Goal: Task Accomplishment & Management: Manage account settings

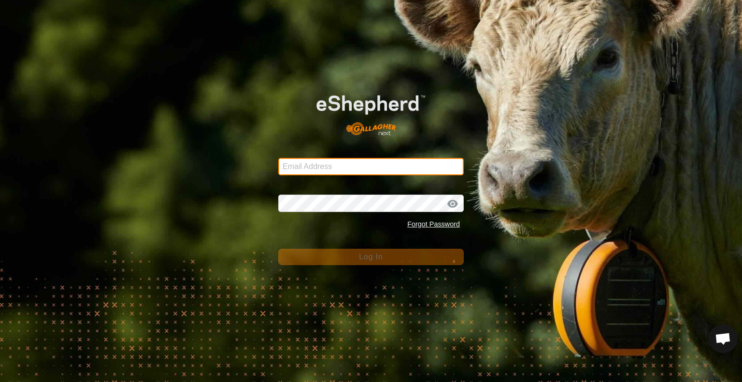
click at [448, 170] on input "Email Address" at bounding box center [371, 166] width 186 height 17
type input "[PERSON_NAME][EMAIL_ADDRESS][DOMAIN_NAME]"
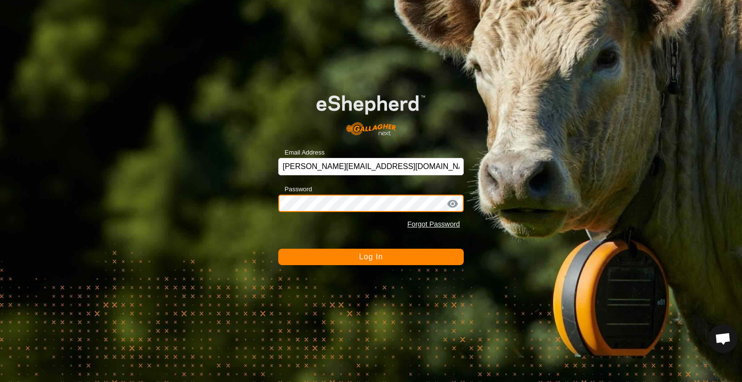
click at [278, 249] on button "Log In" at bounding box center [371, 257] width 186 height 16
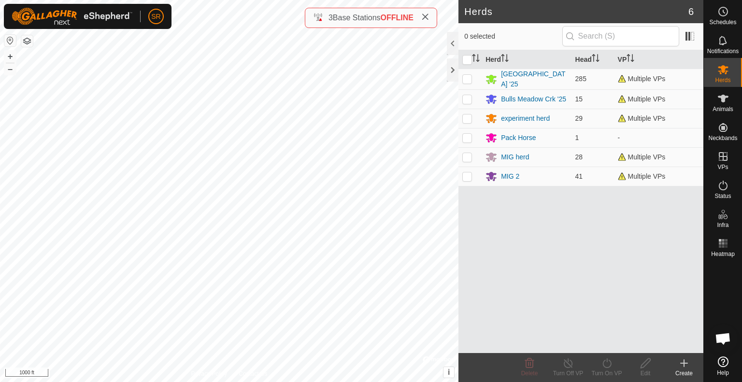
click at [234, 0] on html "SR Schedules Notifications Herds Animals Neckbands VPs Status Infra Heatmap Hel…" at bounding box center [371, 191] width 742 height 382
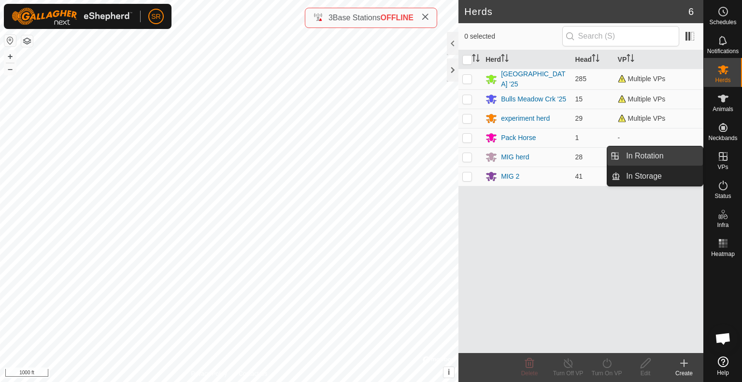
click at [689, 154] on link "In Rotation" at bounding box center [661, 155] width 83 height 19
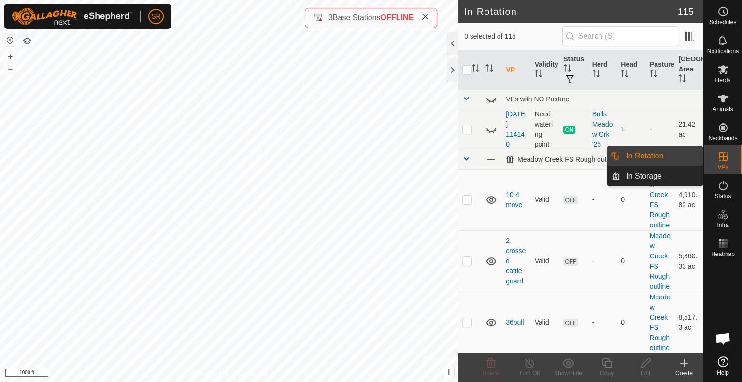
click at [630, 157] on link "In Rotation" at bounding box center [661, 155] width 83 height 19
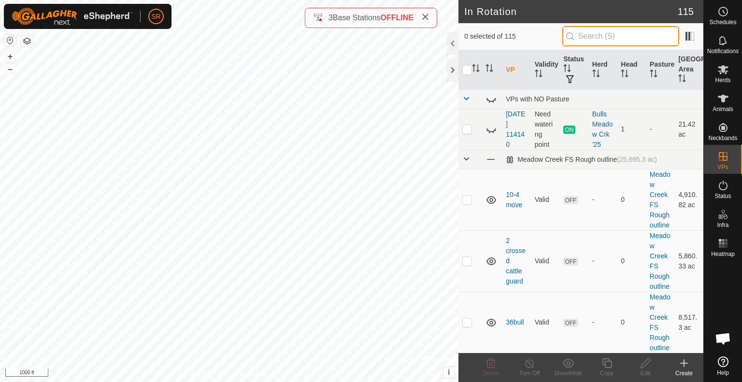
click at [595, 32] on input "text" at bounding box center [620, 36] width 117 height 20
type input "t"
type input "5"
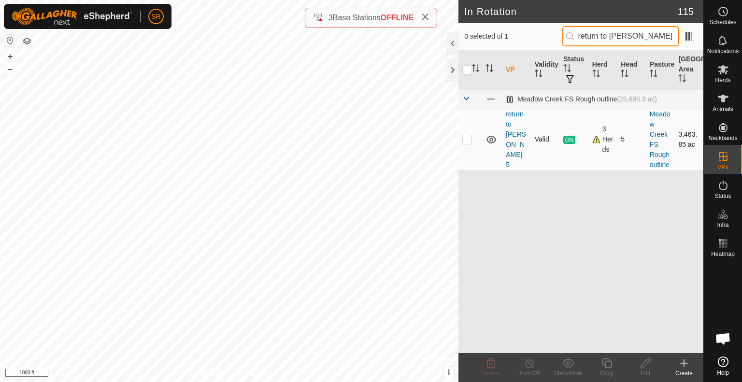
type input "return to [PERSON_NAME] 5"
click at [464, 143] on p-checkbox at bounding box center [467, 139] width 10 height 8
checkbox input "true"
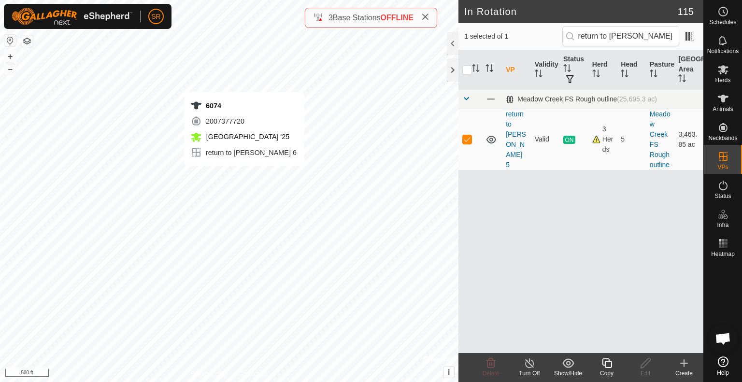
click at [244, 175] on div "6074 2007377720 [GEOGRAPHIC_DATA] '25 return to [PERSON_NAME] 6 + – ⇧ i © Mapbo…" at bounding box center [229, 191] width 458 height 382
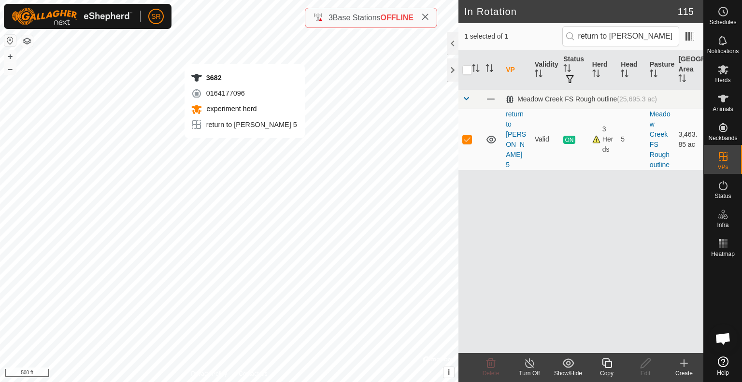
click at [244, 148] on div "3682 0164177096 experiment herd return to [PERSON_NAME] 5 + – ⇧ i © Mapbox , © …" at bounding box center [229, 191] width 458 height 382
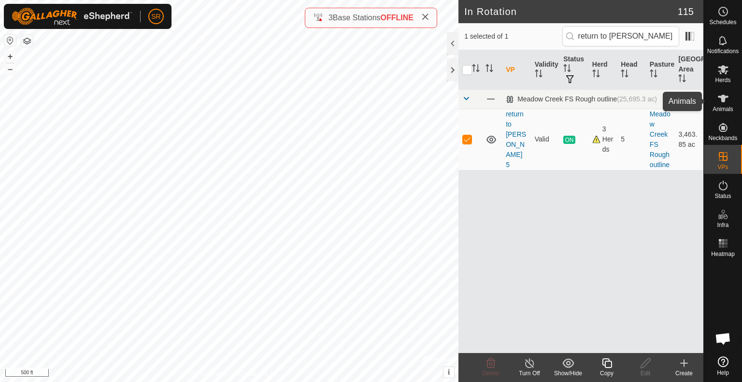
click at [718, 102] on icon at bounding box center [723, 99] width 12 height 12
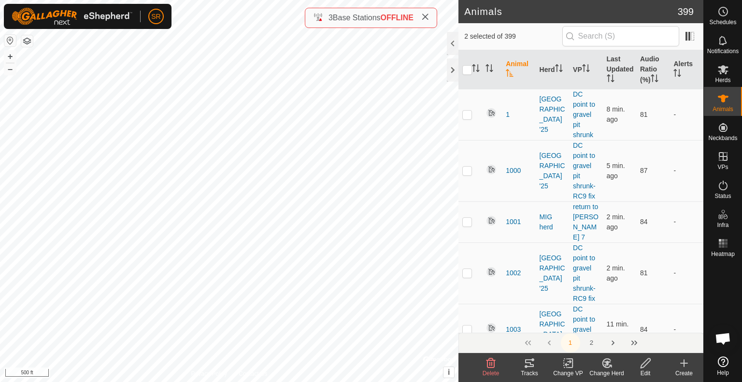
click at [568, 366] on icon at bounding box center [568, 363] width 12 height 12
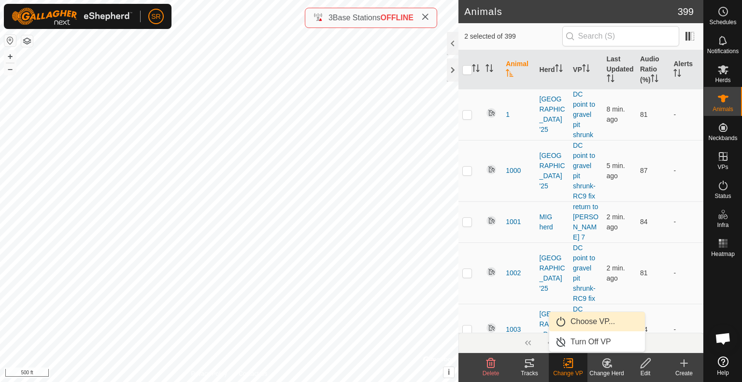
click at [589, 317] on link "Choose VP..." at bounding box center [597, 321] width 96 height 19
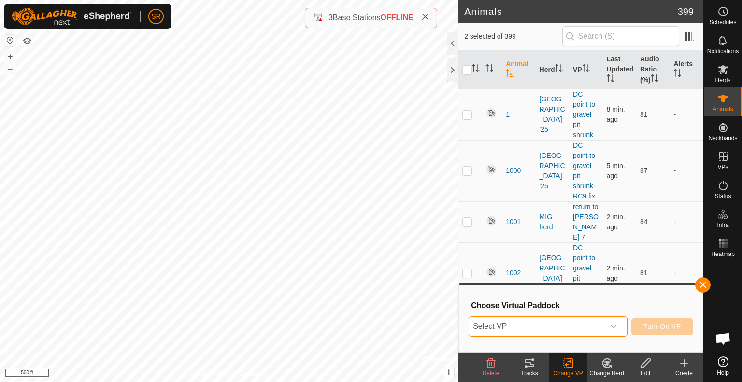
click at [556, 328] on span "Select VP" at bounding box center [536, 326] width 135 height 19
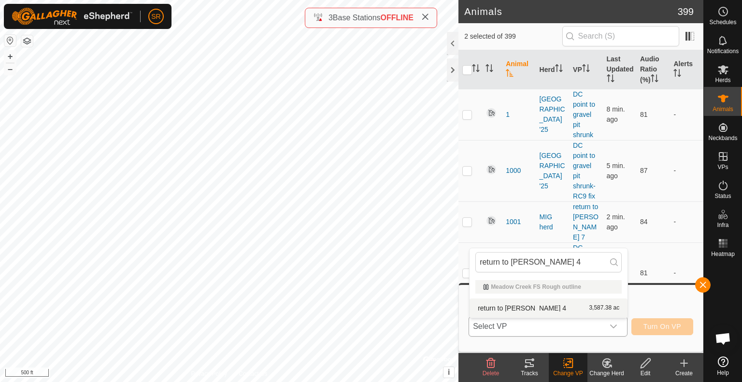
type input "return to [PERSON_NAME] 4"
click at [530, 311] on li "return to [PERSON_NAME] 4 3,587.38 ac" at bounding box center [549, 308] width 158 height 19
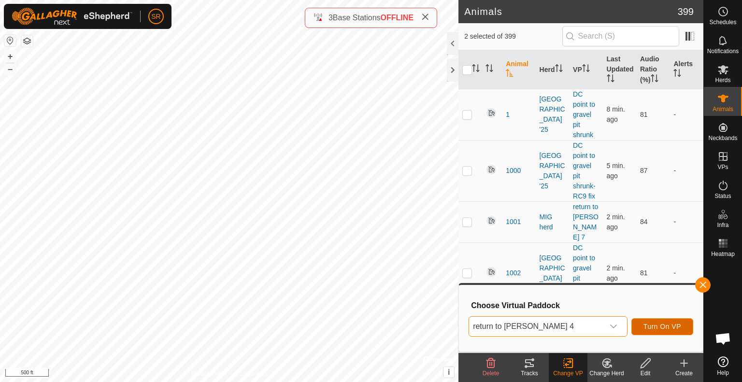
click at [656, 328] on span "Turn On VP" at bounding box center [662, 327] width 38 height 8
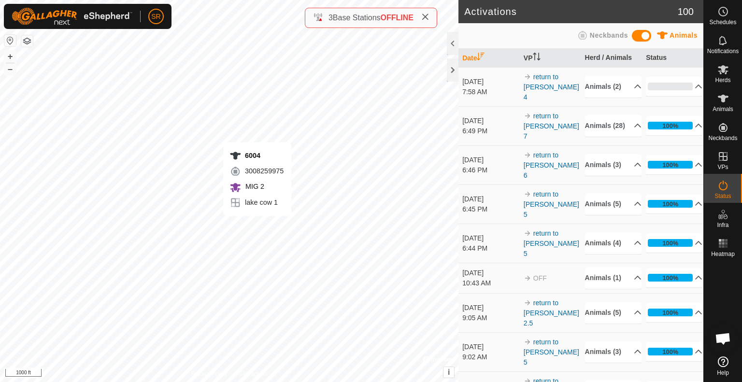
click at [257, 226] on div "6004 3008259975 MIG 2 [STREET_ADDRESS] + – ⇧ i © Mapbox , © OpenStreetMap , Imp…" at bounding box center [229, 191] width 458 height 382
click at [279, 189] on div "6155 0696785303 MIG herd return to [PERSON_NAME] 7 + – ⇧ i © Mapbox , © OpenStr…" at bounding box center [229, 191] width 458 height 382
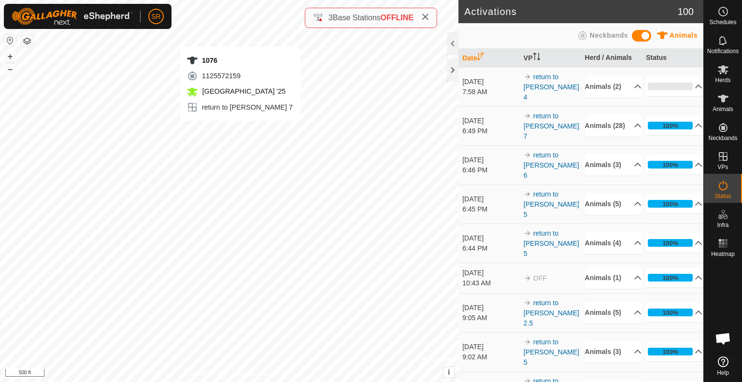
click at [240, 130] on div "1076 1125572159 [GEOGRAPHIC_DATA] '25 return to [PERSON_NAME] 7 + – ⇧ i © Mapbo…" at bounding box center [229, 191] width 458 height 382
click at [249, 127] on div "6186 3308148793 MIG herd return to [PERSON_NAME] 5 + – ⇧ i © Mapbox , © OpenStr…" at bounding box center [229, 191] width 458 height 382
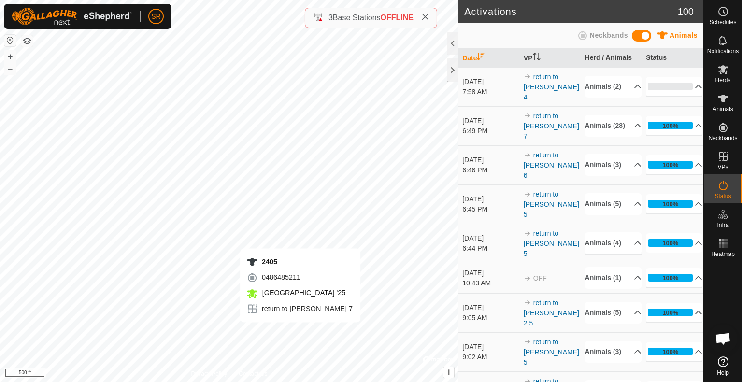
click at [300, 332] on div "2405 0486485211 [GEOGRAPHIC_DATA] '25 return to [PERSON_NAME] 7 + – ⇧ i © Mapbo…" at bounding box center [229, 191] width 458 height 382
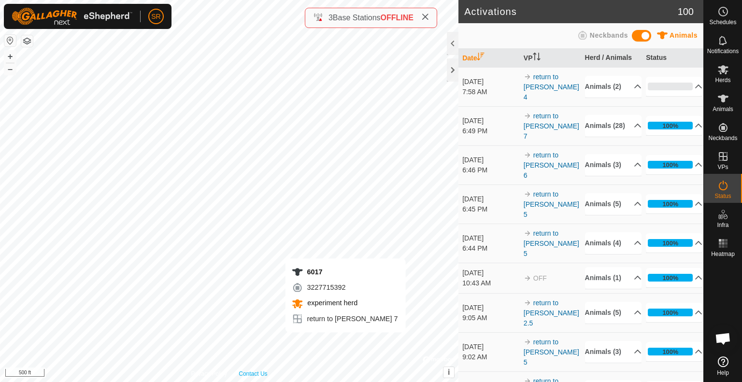
click at [345, 342] on div "6017 3227715392 experiment herd return to [PERSON_NAME] 7 + – ⇧ i © Mapbox , © …" at bounding box center [229, 191] width 458 height 382
click at [350, 355] on div "2399 1494765962 [GEOGRAPHIC_DATA] '25 lake cow3 + – ⇧ i © Mapbox , © OpenStreet…" at bounding box center [229, 191] width 458 height 382
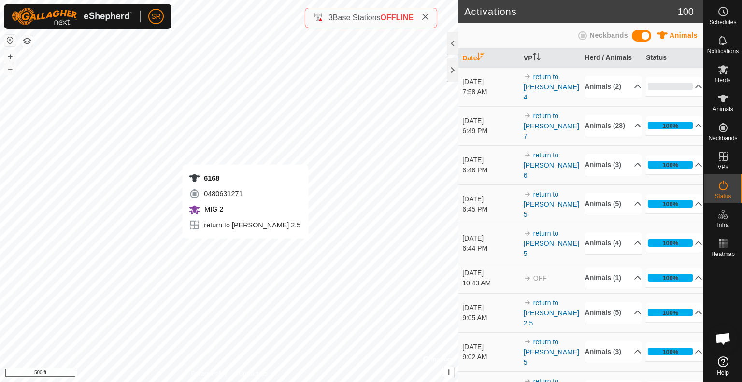
click at [245, 248] on div "6168 0480631271 MIG 2 return to [PERSON_NAME] 2.5 + – ⇧ i © Mapbox , © OpenStre…" at bounding box center [229, 191] width 458 height 382
click at [243, 241] on div "6168 0480631271 MIG 2 return to [PERSON_NAME] 2.5 + – ⇧ i © Mapbox , © OpenStre…" at bounding box center [229, 191] width 458 height 382
click at [246, 248] on div "6168 0480631271 MIG 2 return to [PERSON_NAME] 2.5 + – ⇧ i © Mapbox , © OpenStre…" at bounding box center [229, 191] width 458 height 382
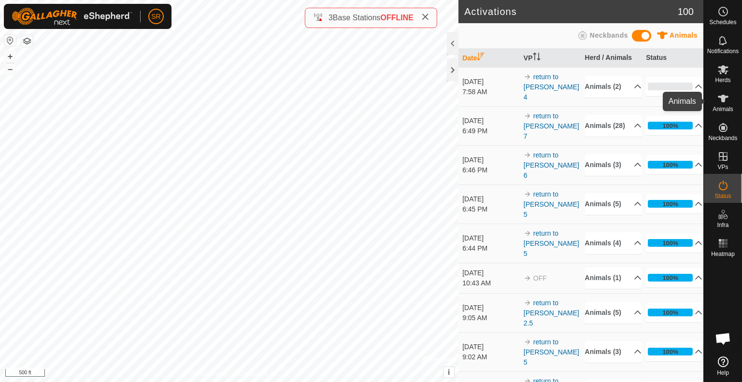
click at [724, 109] on span "Animals" at bounding box center [723, 109] width 21 height 6
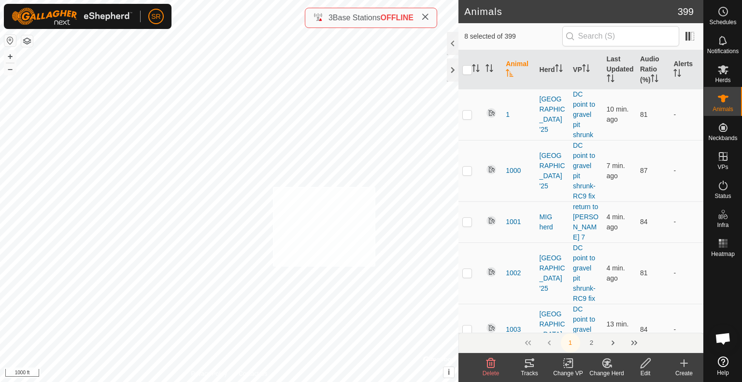
click at [272, 187] on div "1003 2282191952 [GEOGRAPHIC_DATA] '25 DC point to gravel pit shrunk + – ⇧ i © M…" at bounding box center [229, 191] width 458 height 382
checkbox input "true"
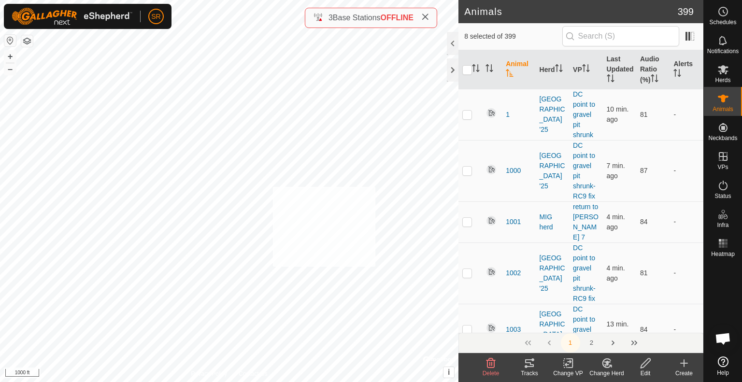
checkbox input "true"
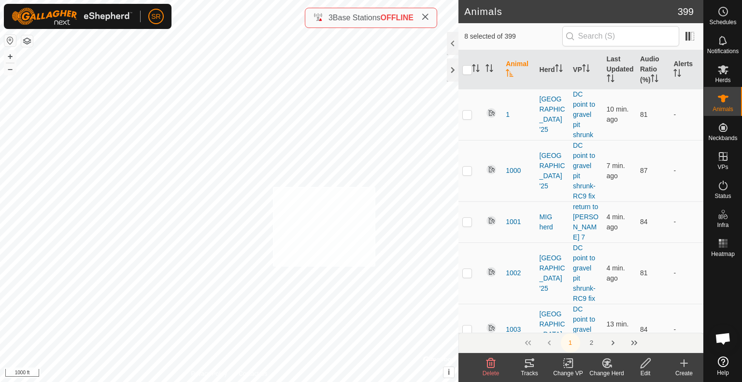
checkbox input "true"
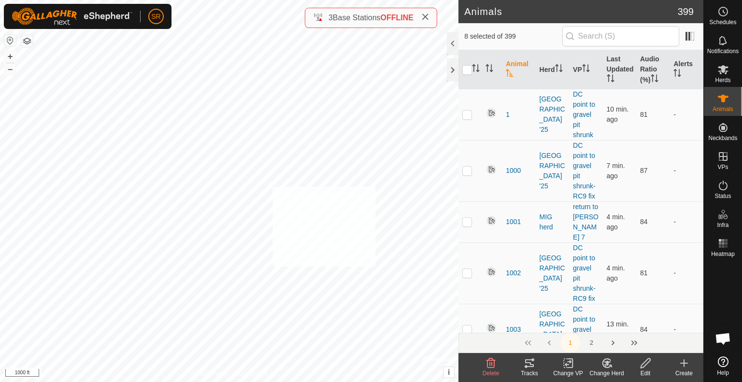
checkbox input "true"
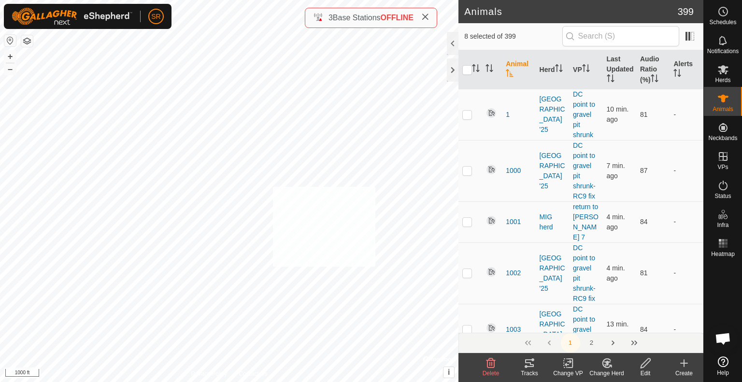
checkbox input "true"
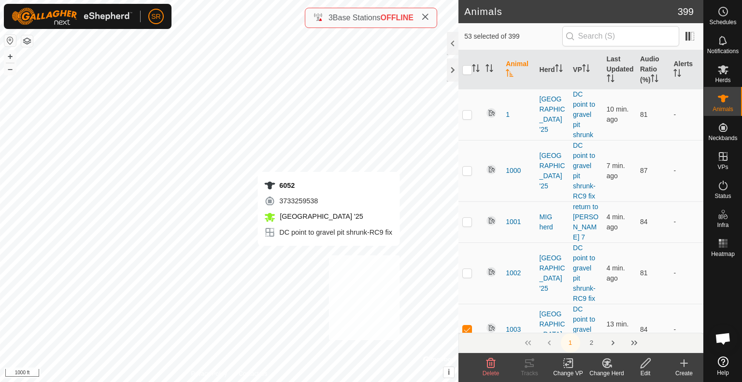
click at [328, 256] on div "6052 3733259538 [GEOGRAPHIC_DATA] '25 DC point to gravel pit shrunk-RC9 fix + –…" at bounding box center [229, 191] width 458 height 382
checkbox input "true"
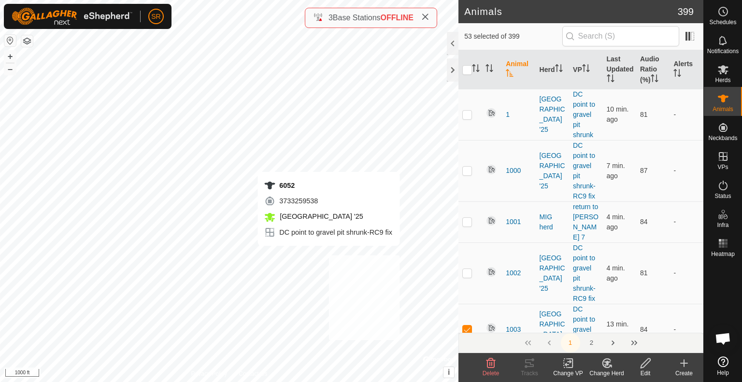
checkbox input "true"
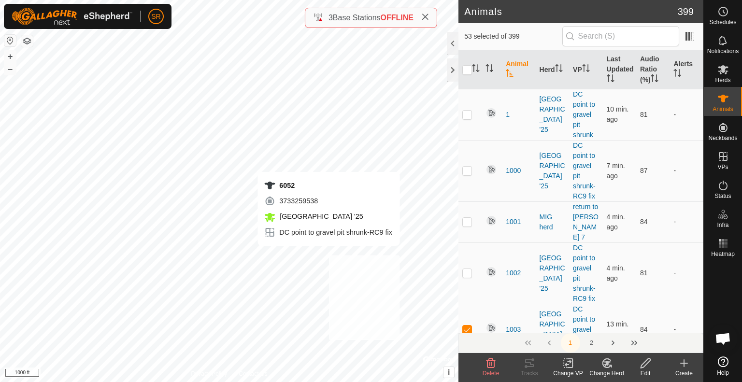
checkbox input "true"
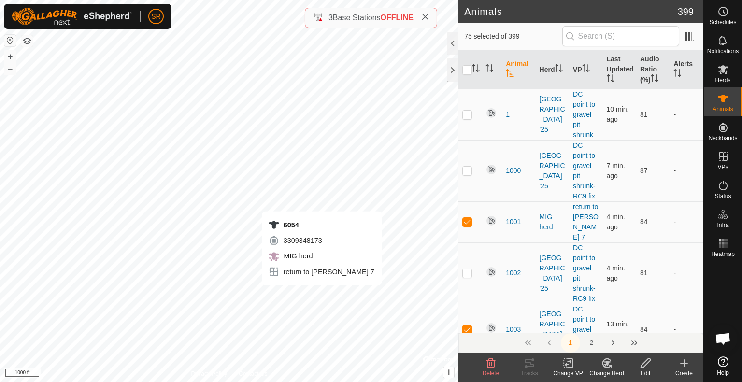
click at [322, 295] on div "6054 3309348173 MIG herd return to [PERSON_NAME] 7 + – ⇧ i © Mapbox , © OpenStr…" at bounding box center [229, 191] width 458 height 382
click at [307, 296] on div "3432 0433873807 [GEOGRAPHIC_DATA] '25 return to [PERSON_NAME] 10 + – ⇧ i © Mapb…" at bounding box center [229, 191] width 458 height 382
checkbox input "true"
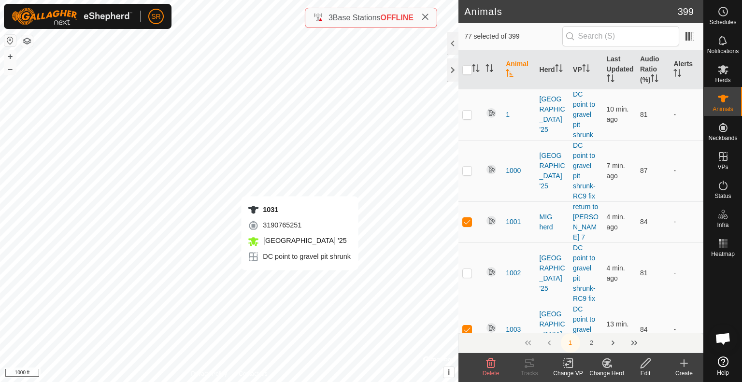
click at [300, 280] on div "1031 3190765251 [GEOGRAPHIC_DATA] '25 DC point to gravel pit shrunk + – ⇧ i © M…" at bounding box center [229, 191] width 458 height 382
checkbox input "true"
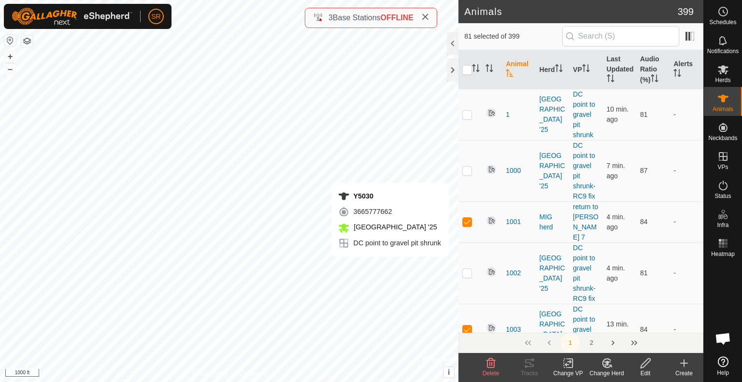
click at [407, 266] on div "Y5030 3665777662 [GEOGRAPHIC_DATA] '25 DC point to gravel pit shrunk + – ⇧ i © …" at bounding box center [229, 191] width 458 height 382
click at [414, 251] on div "1014 0467594427 [GEOGRAPHIC_DATA] '25 DC point to gravel pit shrunk + – ⇧ i © M…" at bounding box center [229, 191] width 458 height 382
checkbox input "true"
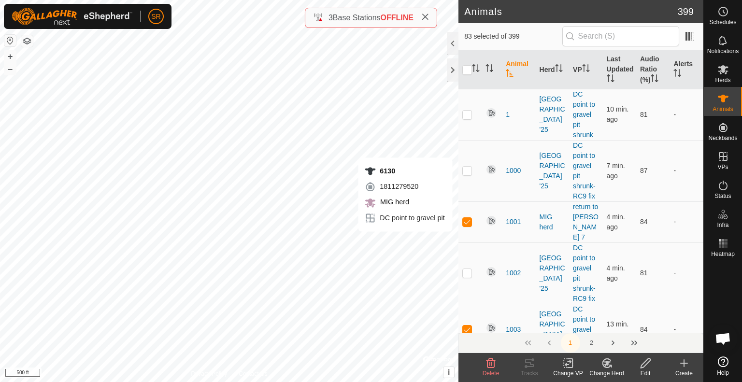
click at [405, 241] on div "6130 1811279520 MIG herd DC point to gravel pit + – ⇧ i © Mapbox , © OpenStreet…" at bounding box center [229, 191] width 458 height 382
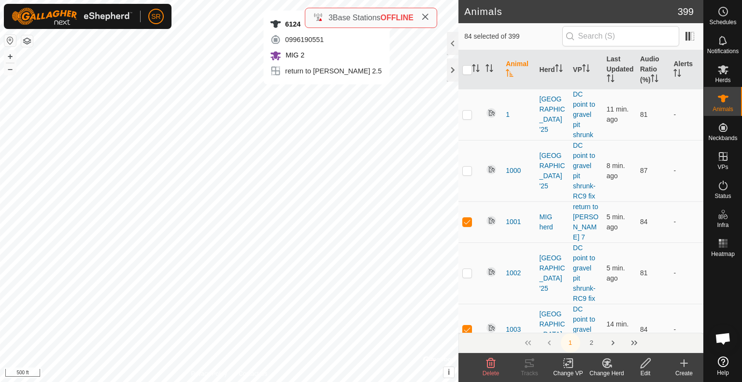
click at [327, 94] on div "6124 0996190551 MIG 2 return to [PERSON_NAME] 2.5 + – ⇧ i © Mapbox , © OpenStre…" at bounding box center [229, 191] width 458 height 382
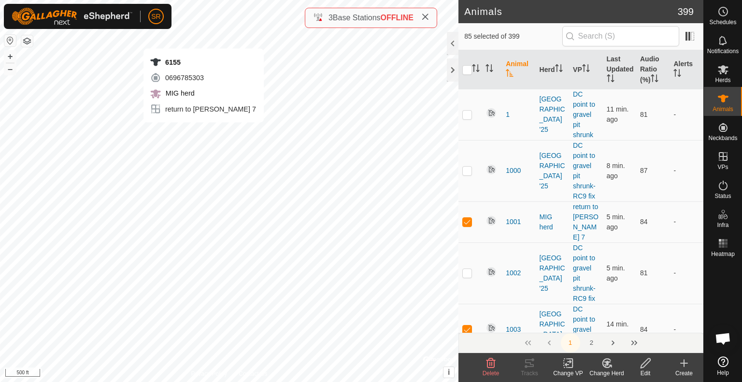
click at [203, 39] on div "6155 0696785303 MIG herd return to [PERSON_NAME] 7 + – ⇧ i © Mapbox , © OpenStr…" at bounding box center [229, 191] width 458 height 382
click at [205, 43] on div "6155 0696785303 MIG herd return to [PERSON_NAME] 7 + – ⇧ i © Mapbox , © OpenStr…" at bounding box center [229, 191] width 458 height 382
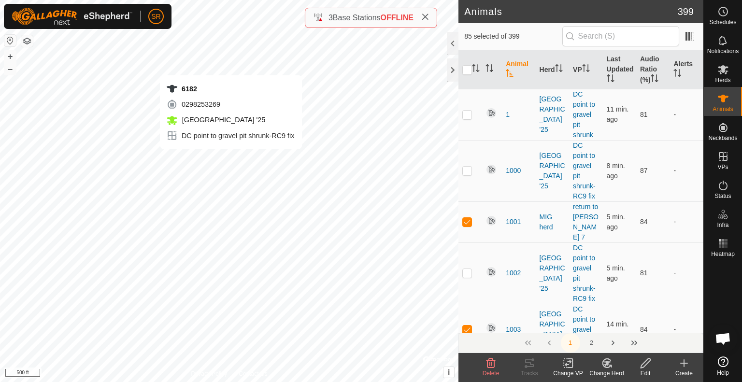
click at [230, 65] on div "6182 0298253269 [GEOGRAPHIC_DATA] '25 DC point to gravel pit shrunk-RC9 fix + –…" at bounding box center [229, 191] width 458 height 382
checkbox input "true"
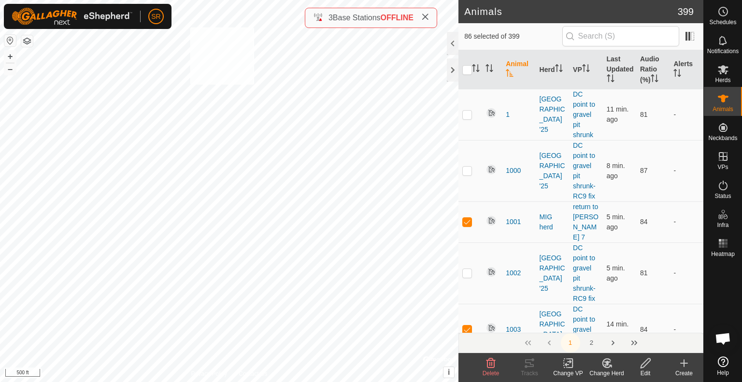
checkbox input "true"
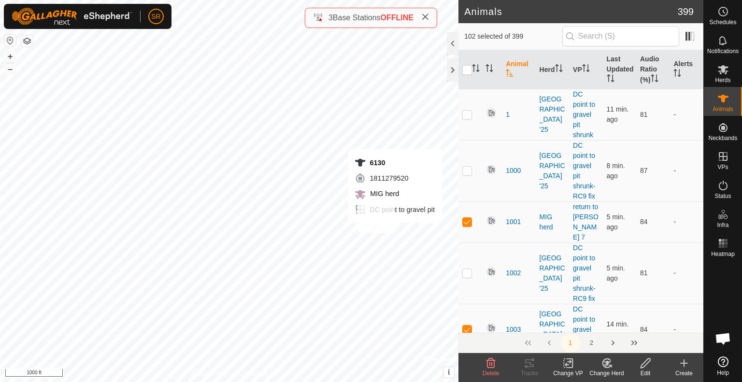
checkbox input "true"
click at [568, 366] on icon at bounding box center [568, 363] width 12 height 12
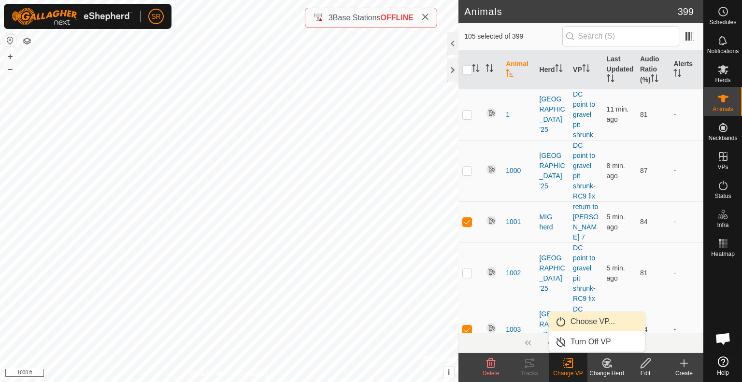
click at [606, 326] on link "Choose VP..." at bounding box center [597, 321] width 96 height 19
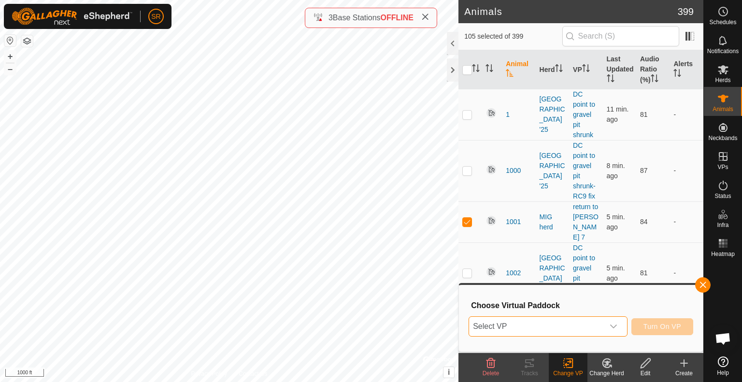
click at [595, 323] on span "Select VP" at bounding box center [536, 326] width 135 height 19
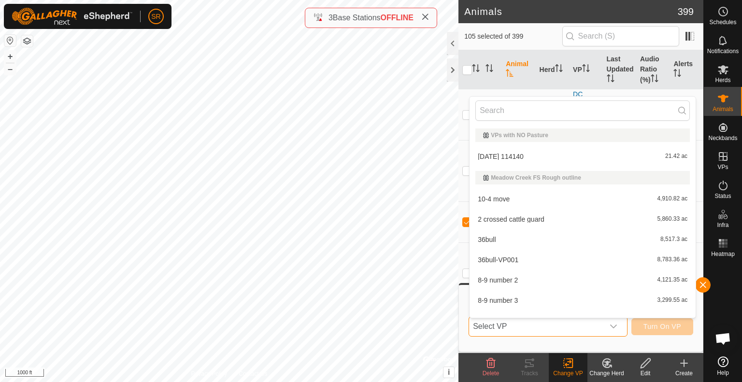
click at [595, 323] on span "Select VP" at bounding box center [536, 326] width 135 height 19
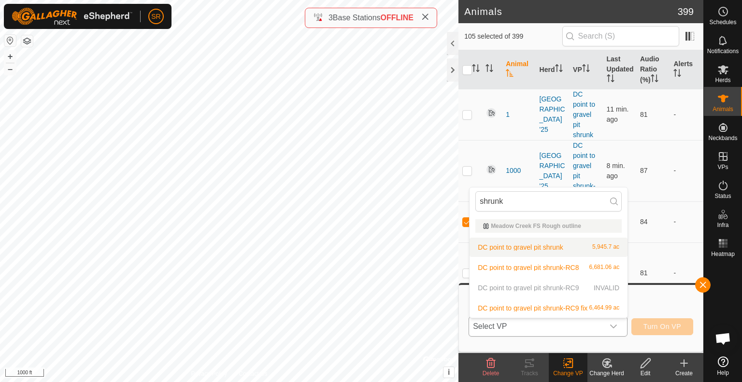
type input "shrunk"
click at [535, 250] on li "DC point to gravel pit shrunk 5,945.7 ac" at bounding box center [549, 247] width 158 height 19
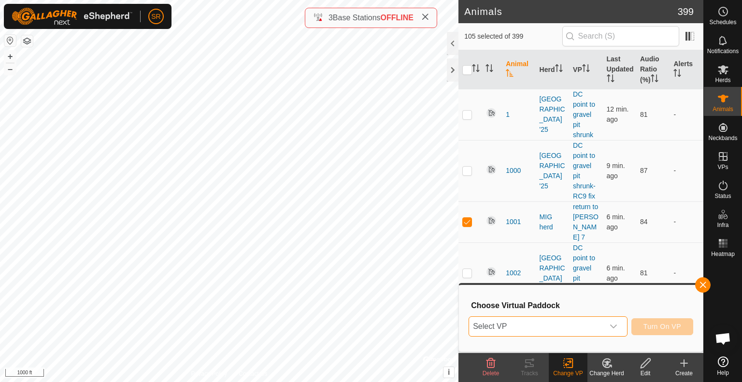
click at [572, 328] on span "Select VP" at bounding box center [536, 326] width 135 height 19
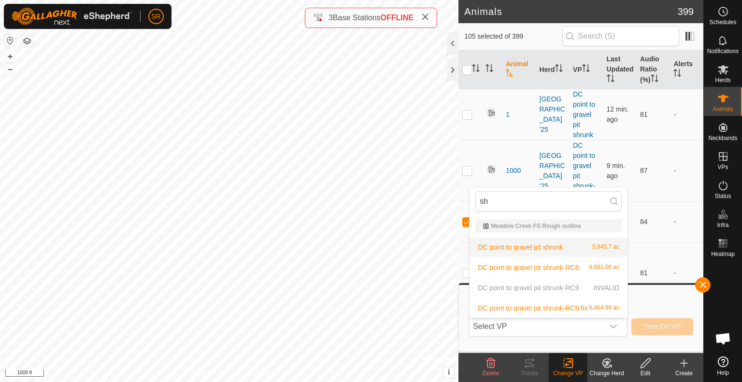
type input "sh"
click at [522, 252] on li "DC point to gravel pit shrunk 5,945.7 ac" at bounding box center [549, 247] width 158 height 19
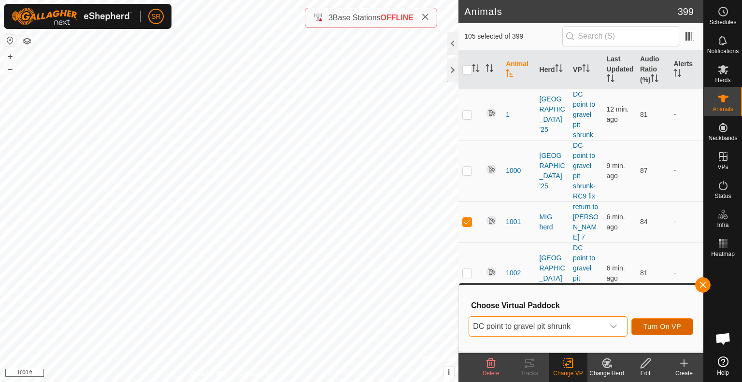
click at [654, 326] on span "Turn On VP" at bounding box center [662, 327] width 38 height 8
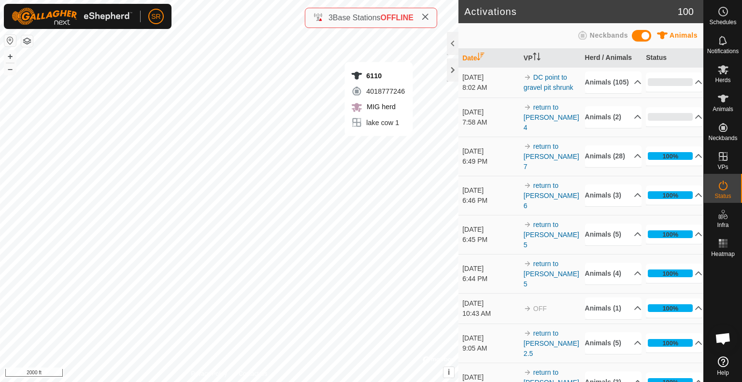
click at [379, 52] on div "6110 4018777246 MIG herd lake cow 1 + – ⇧ i © Mapbox , © OpenStreetMap , Improv…" at bounding box center [229, 191] width 458 height 382
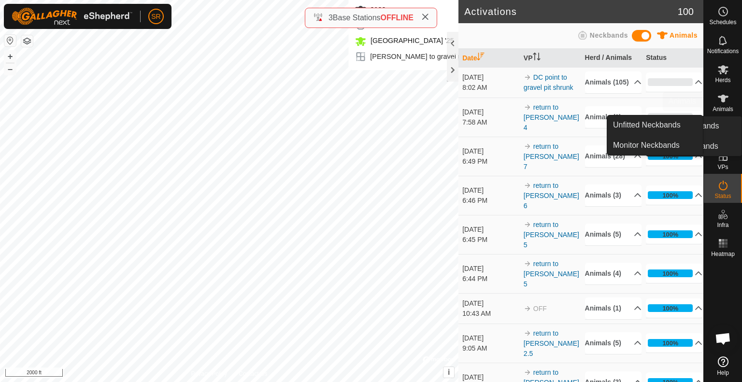
click at [728, 104] on icon at bounding box center [723, 99] width 12 height 12
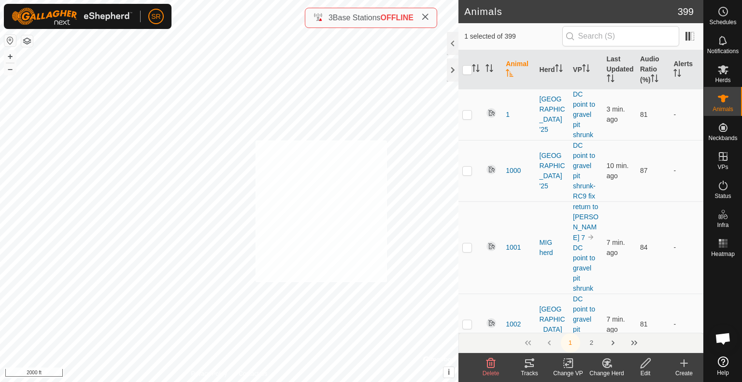
checkbox input "true"
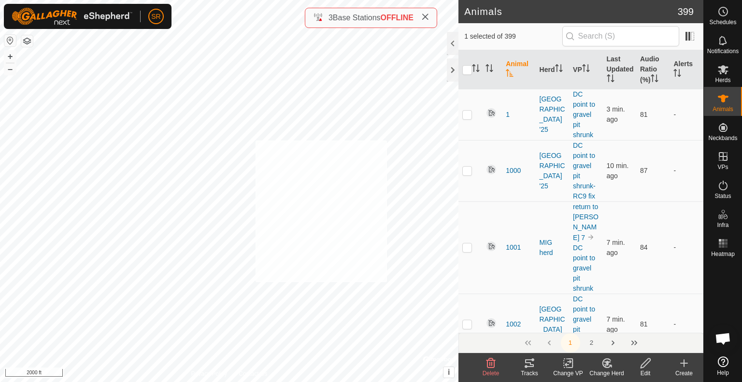
checkbox input "true"
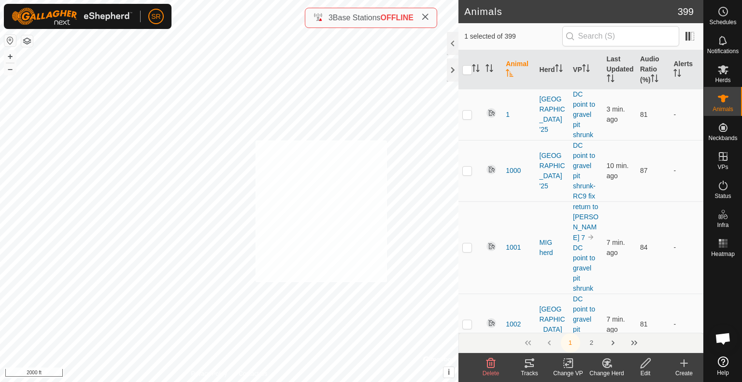
checkbox input "true"
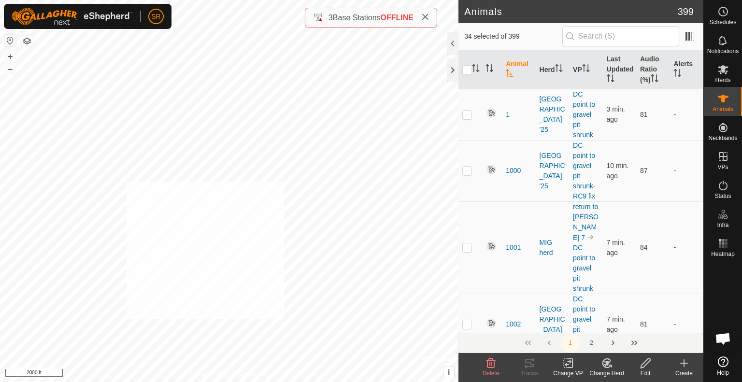
checkbox input "true"
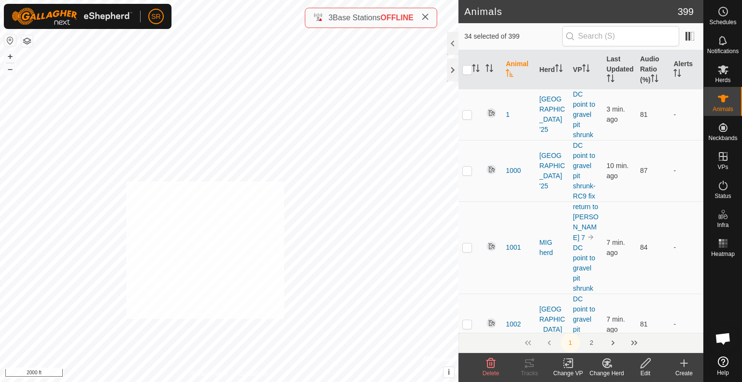
checkbox input "true"
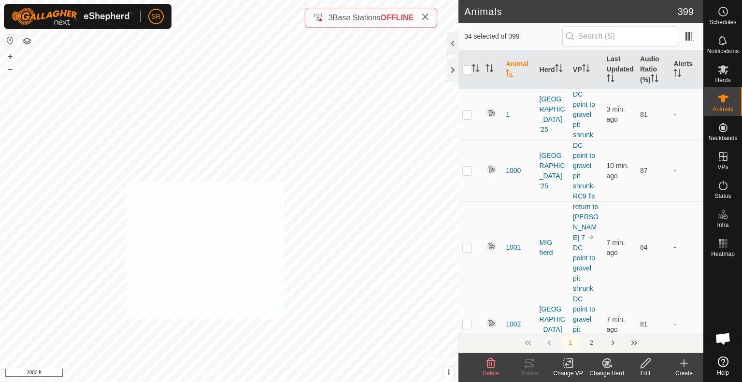
checkbox input "true"
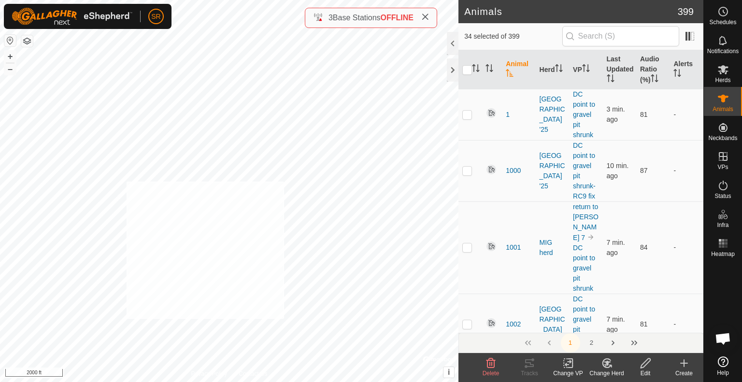
checkbox input "true"
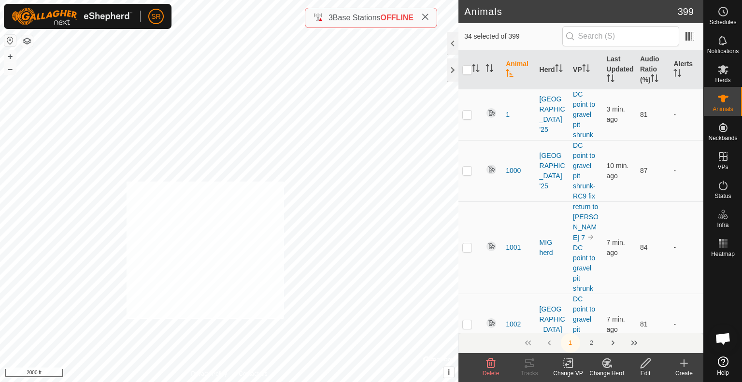
checkbox input "true"
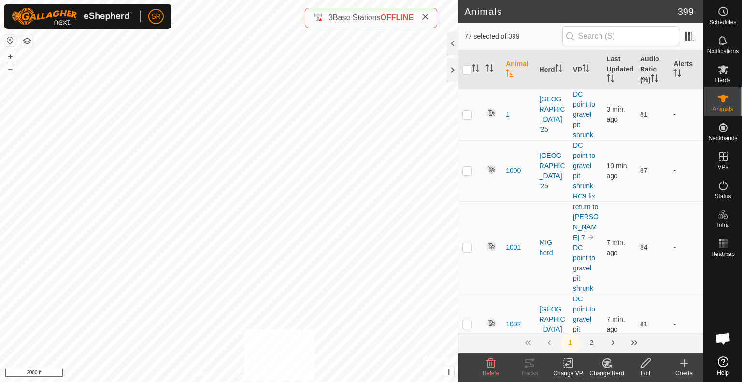
checkbox input "true"
click at [567, 365] on icon at bounding box center [568, 363] width 7 height 6
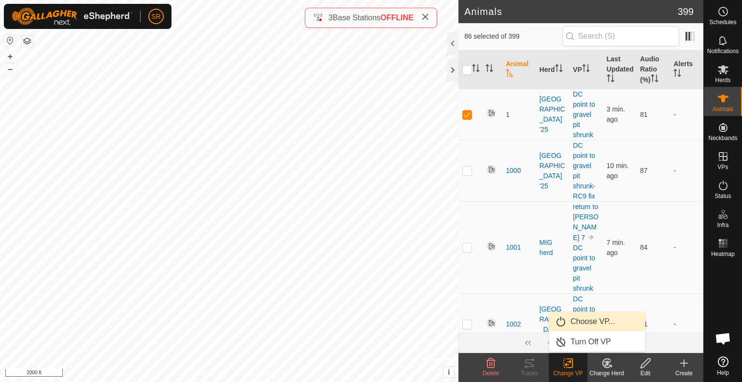
click at [600, 327] on link "Choose VP..." at bounding box center [597, 321] width 96 height 19
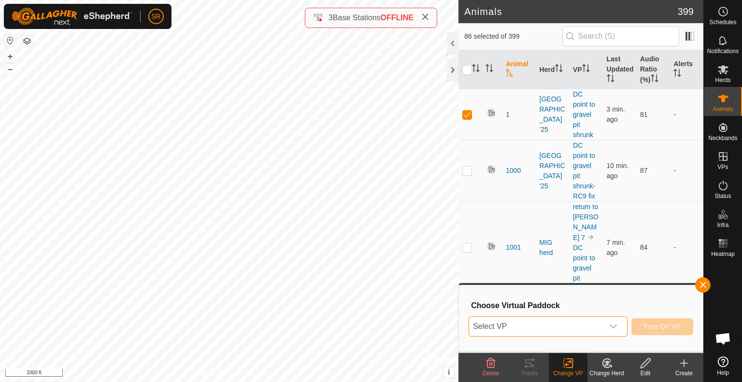
click at [578, 330] on span "Select VP" at bounding box center [536, 326] width 135 height 19
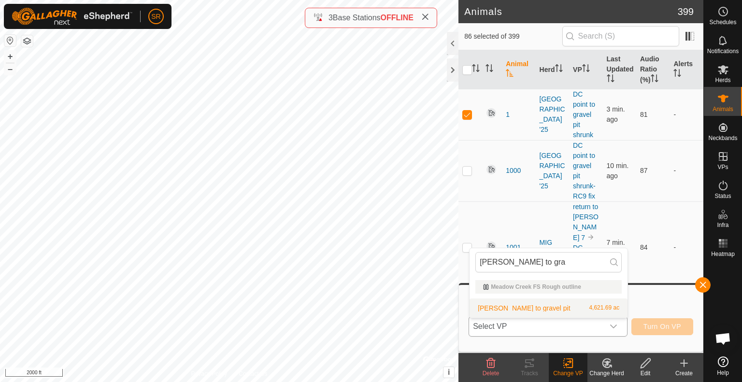
type input "[PERSON_NAME] to gra"
click at [580, 309] on li "[PERSON_NAME] to gravel pit 4,621.69 ac" at bounding box center [549, 308] width 158 height 19
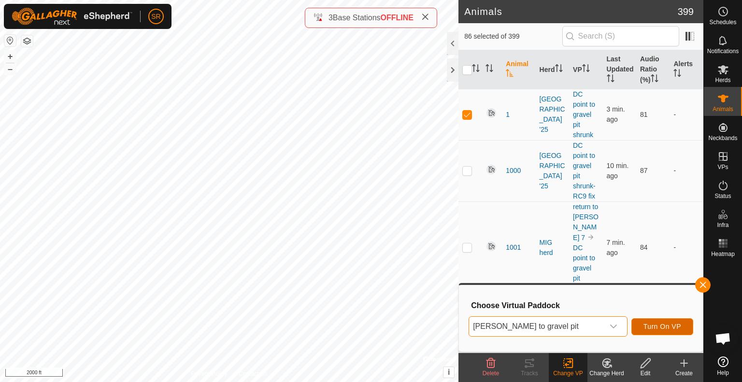
click at [661, 332] on button "Turn On VP" at bounding box center [662, 326] width 62 height 17
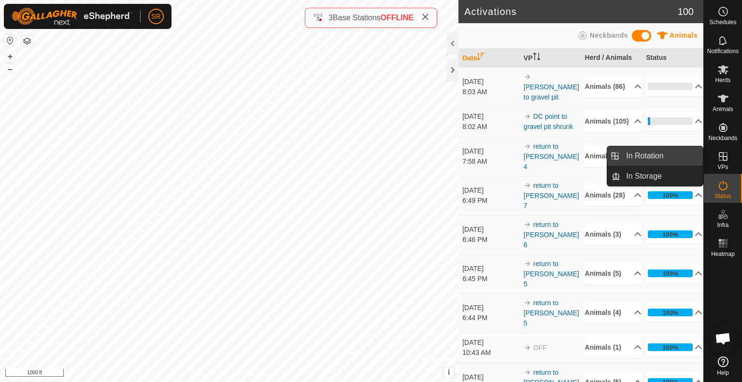
click at [693, 154] on link "In Rotation" at bounding box center [661, 155] width 83 height 19
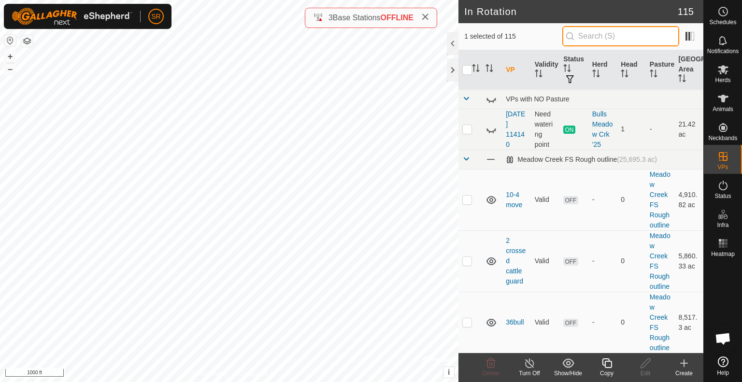
click at [643, 34] on input "text" at bounding box center [620, 36] width 117 height 20
type input "c"
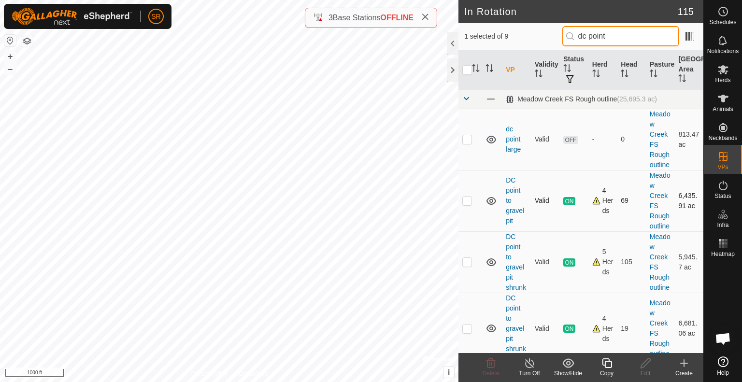
type input "dc point"
click at [470, 202] on p-checkbox at bounding box center [467, 201] width 10 height 8
checkbox input "true"
click at [466, 73] on input "checkbox" at bounding box center [467, 70] width 10 height 10
checkbox input "true"
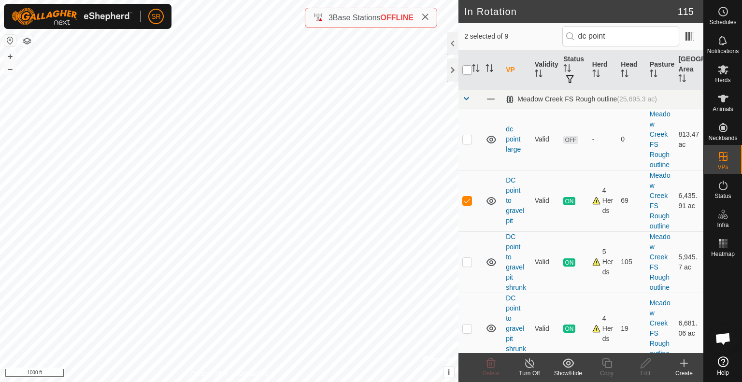
checkbox input "true"
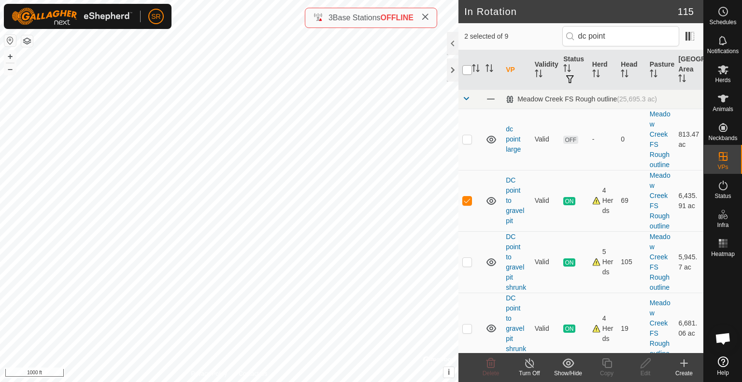
checkbox input "true"
click at [466, 73] on input "checkbox" at bounding box center [467, 70] width 10 height 10
click at [467, 71] on input "checkbox" at bounding box center [467, 70] width 10 height 10
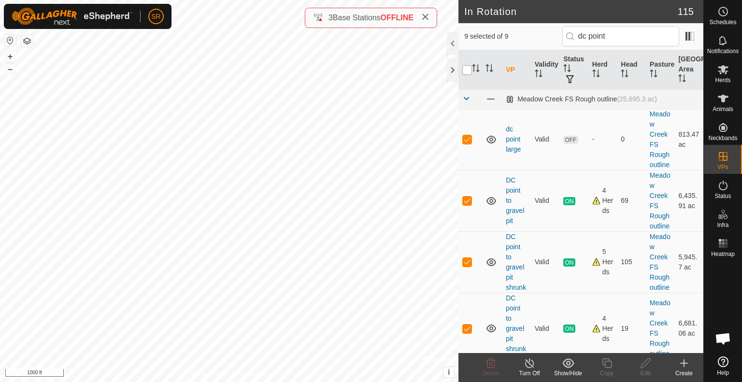
click at [467, 71] on input "checkbox" at bounding box center [467, 70] width 10 height 10
checkbox input "true"
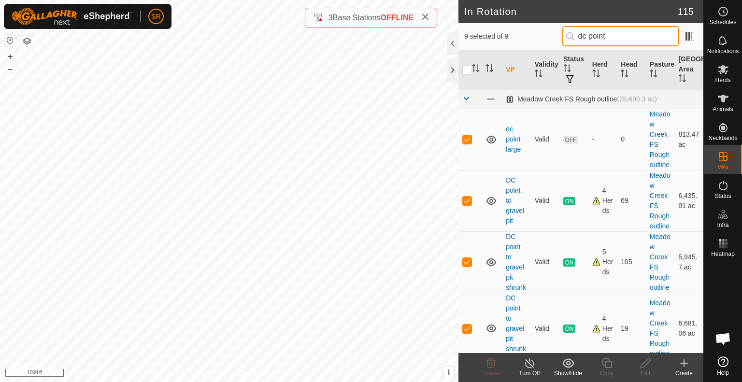
drag, startPoint x: 614, startPoint y: 34, endPoint x: 553, endPoint y: 43, distance: 62.0
click at [553, 43] on div "9 selected of 9 dc point" at bounding box center [580, 36] width 233 height 20
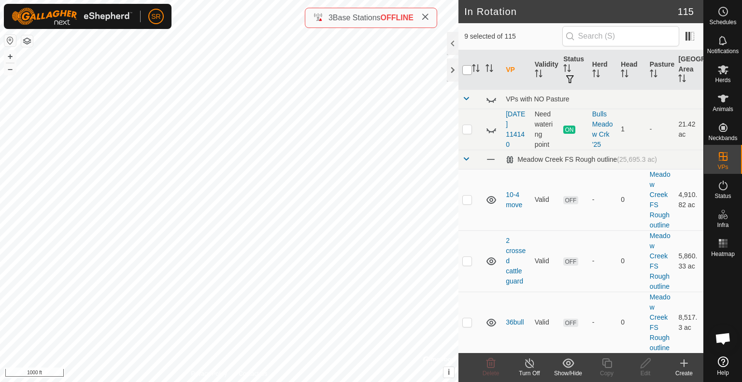
click at [468, 71] on input "checkbox" at bounding box center [467, 70] width 10 height 10
checkbox input "false"
checkbox input "true"
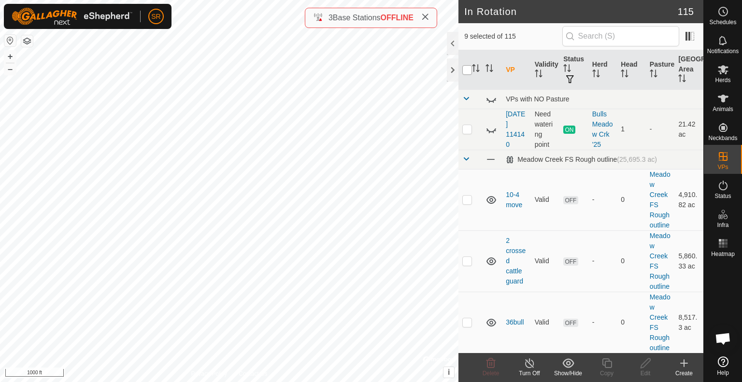
checkbox input "true"
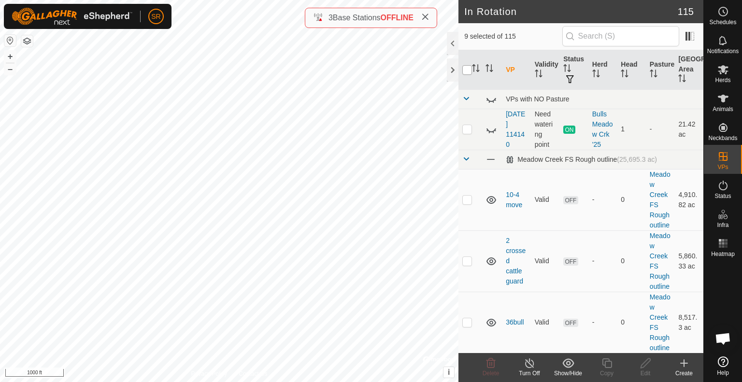
checkbox input "true"
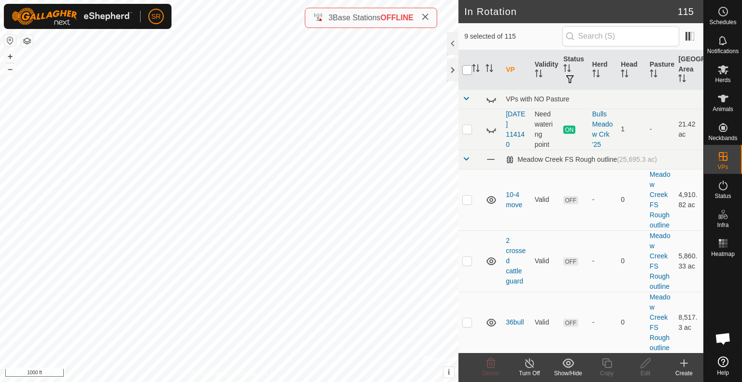
checkbox input "true"
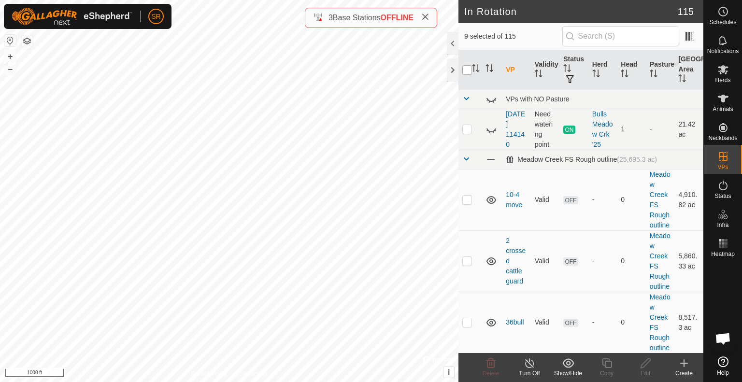
checkbox input "true"
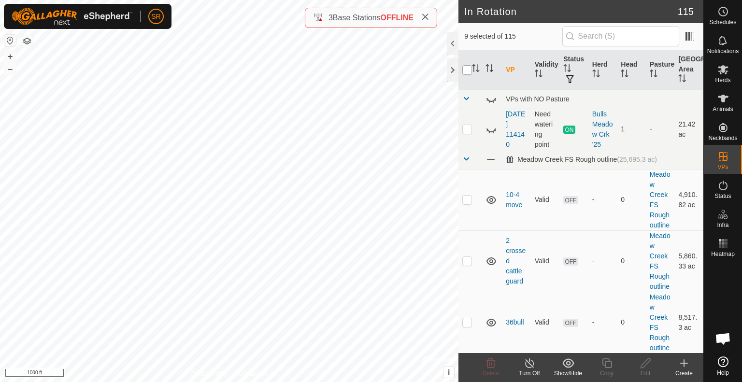
checkbox input "true"
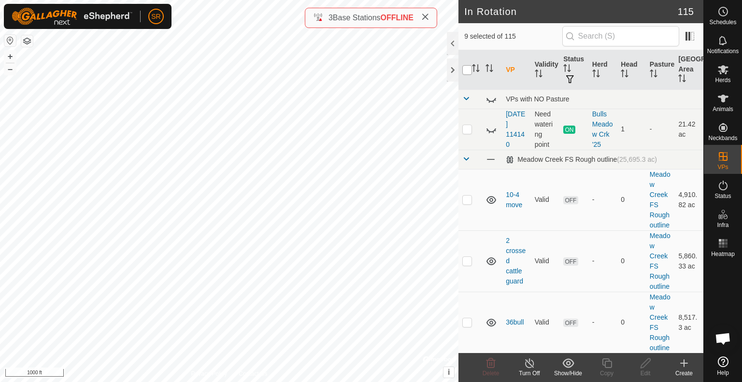
checkbox input "true"
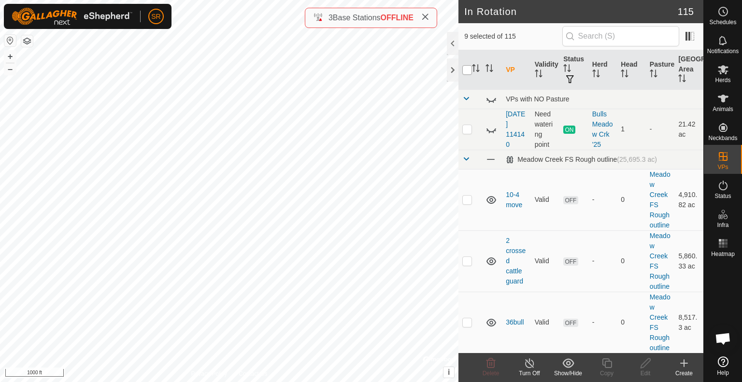
checkbox input "true"
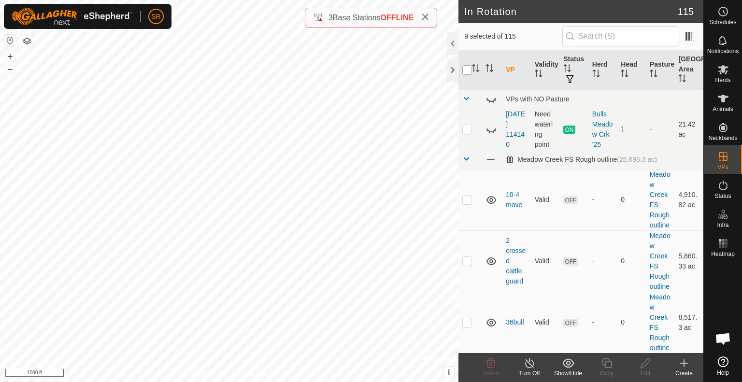
checkbox input "true"
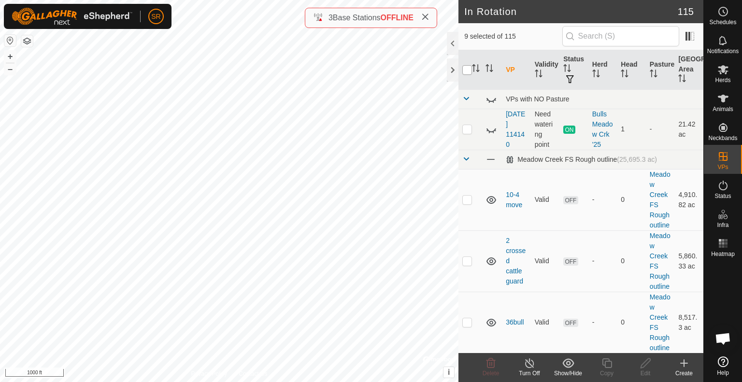
checkbox input "true"
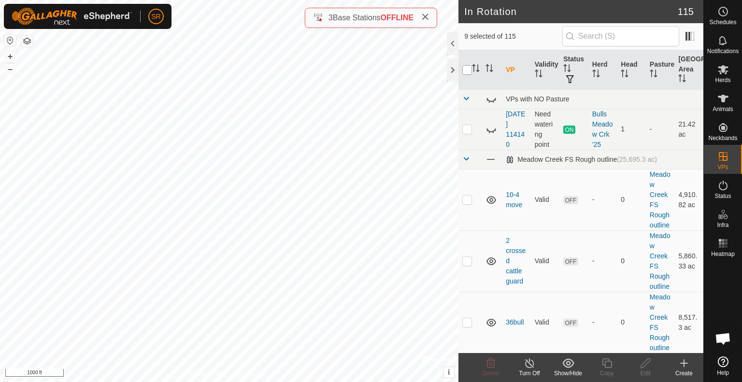
checkbox input "true"
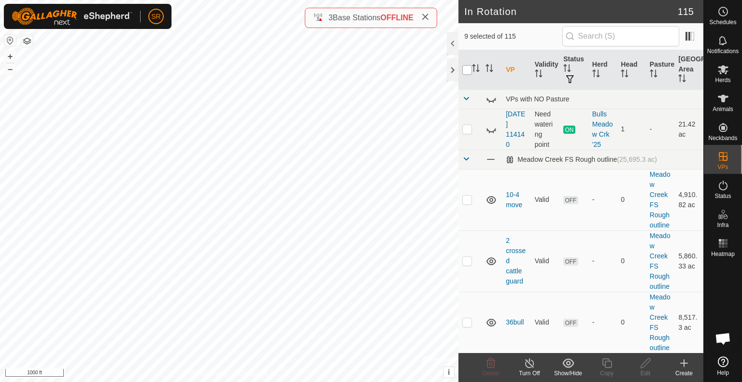
checkbox input "true"
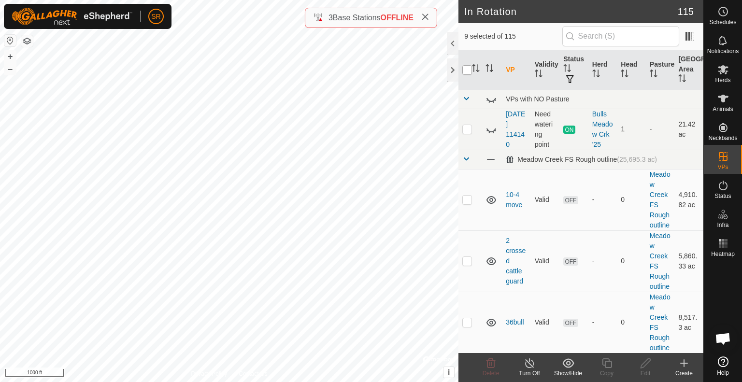
checkbox input "true"
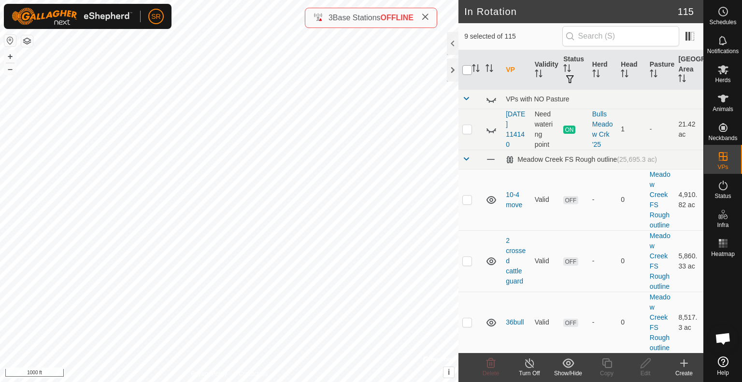
checkbox input "true"
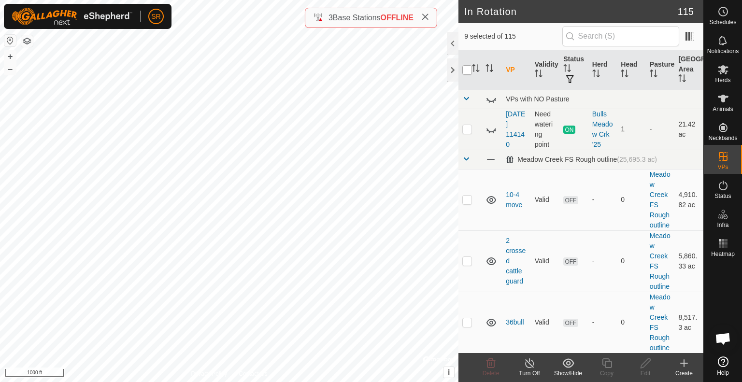
checkbox input "true"
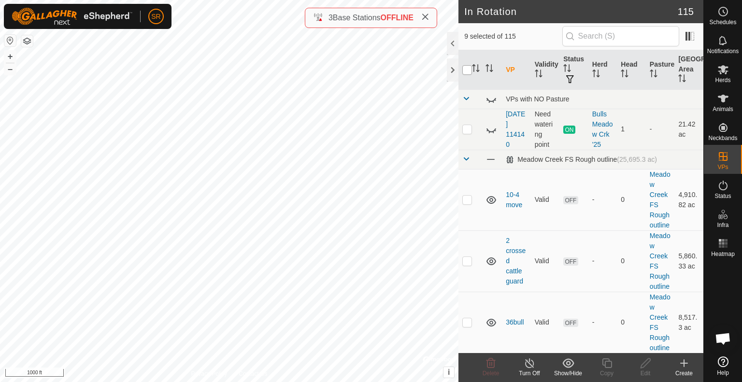
checkbox input "true"
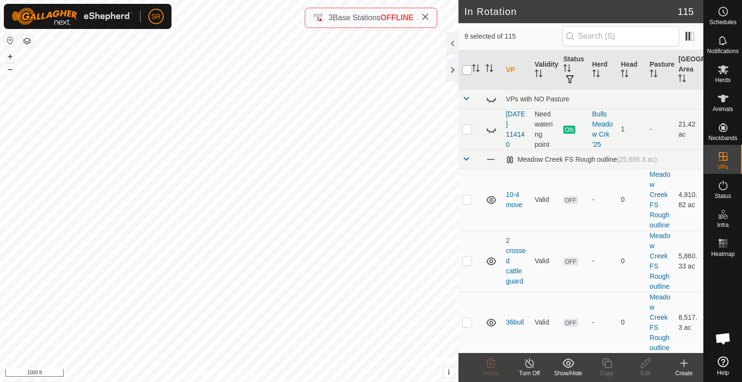
checkbox input "true"
click at [468, 71] on input "checkbox" at bounding box center [467, 70] width 10 height 10
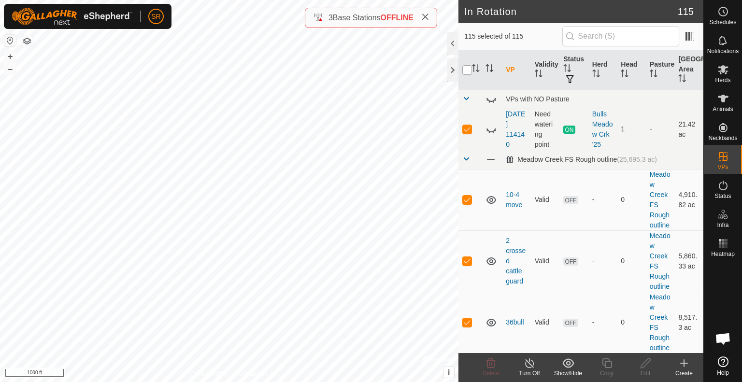
click at [468, 71] on input "checkbox" at bounding box center [467, 70] width 10 height 10
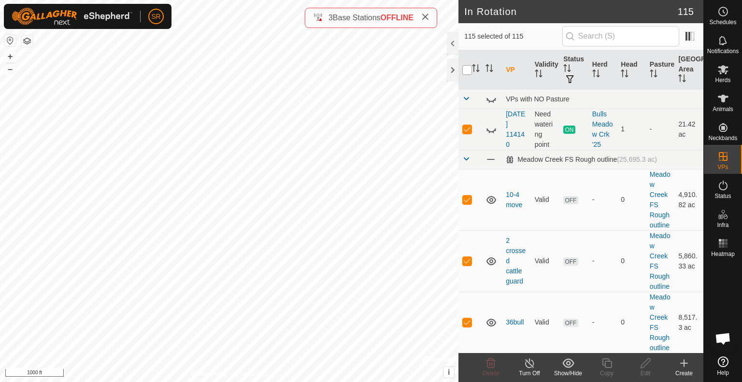
click at [468, 71] on input "checkbox" at bounding box center [467, 70] width 10 height 10
click at [603, 39] on input "text" at bounding box center [620, 36] width 117 height 20
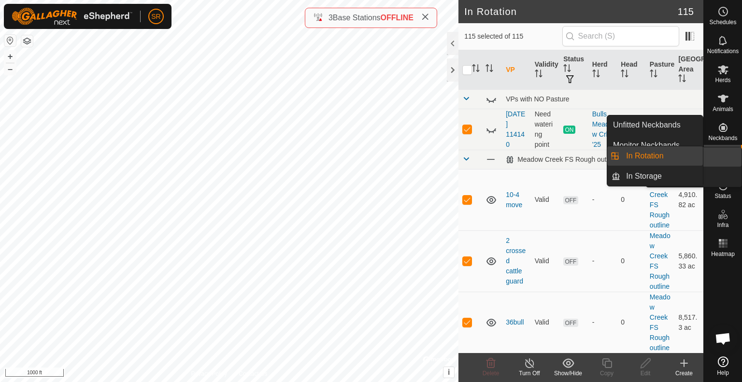
click at [723, 157] on icon at bounding box center [723, 156] width 9 height 9
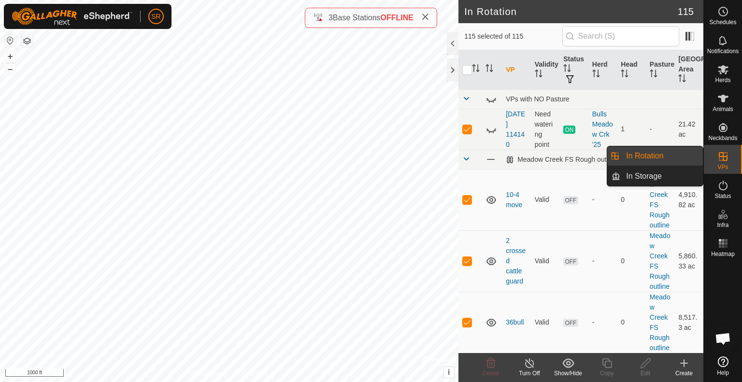
click at [695, 153] on link "In Rotation" at bounding box center [661, 155] width 83 height 19
click at [692, 169] on link "In Storage" at bounding box center [661, 176] width 83 height 19
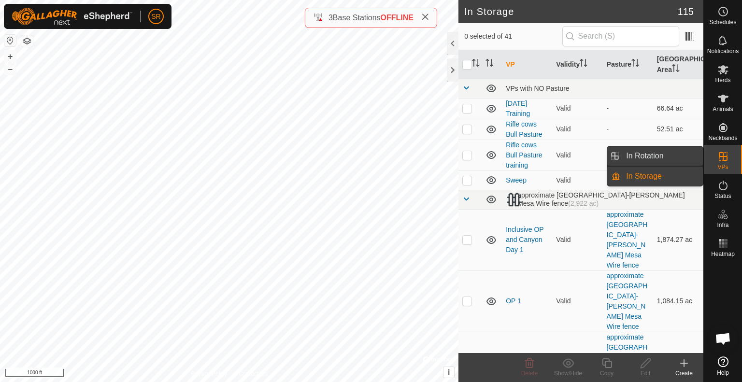
click at [692, 156] on link "In Rotation" at bounding box center [661, 155] width 83 height 19
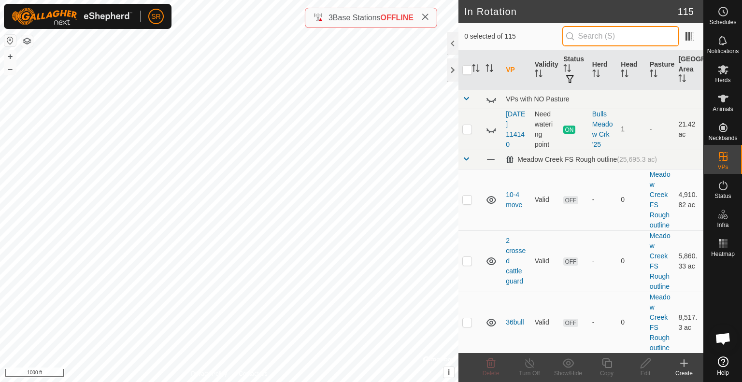
click at [608, 40] on input "text" at bounding box center [620, 36] width 117 height 20
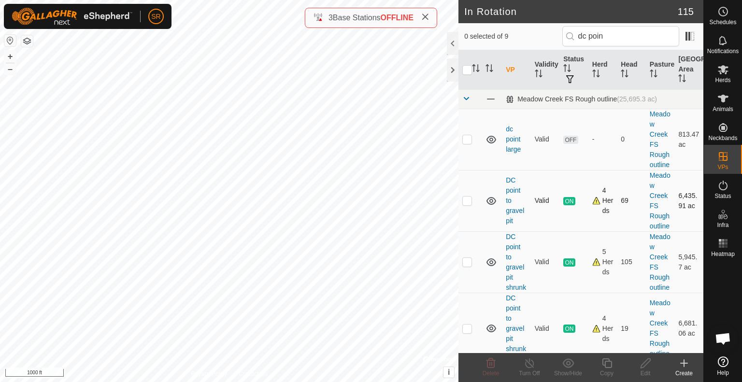
click at [466, 201] on p-checkbox at bounding box center [467, 201] width 10 height 8
click at [606, 364] on icon at bounding box center [607, 363] width 12 height 12
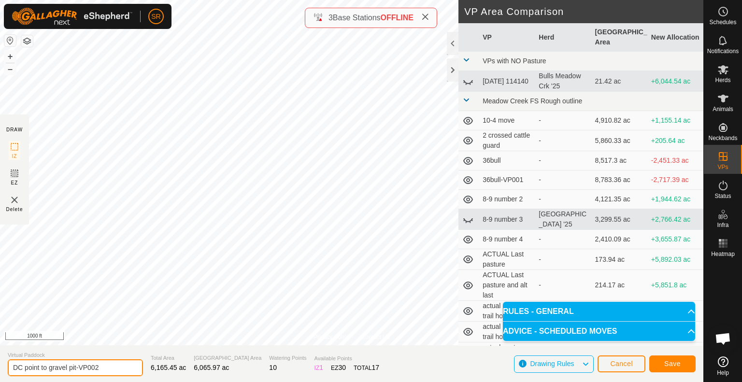
drag, startPoint x: 104, startPoint y: 367, endPoint x: 77, endPoint y: 371, distance: 27.9
click at [77, 371] on input "DC point to gravel pit-VP002" at bounding box center [75, 367] width 135 height 17
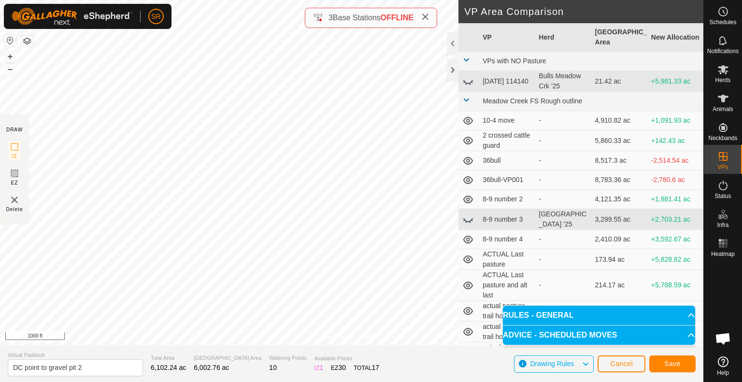
click at [314, 13] on div "Privacy Policy Contact Us 2144 2444618800 experiment herd DC point to gravel pi…" at bounding box center [351, 191] width 703 height 382
click at [683, 363] on button "Save" at bounding box center [672, 364] width 46 height 17
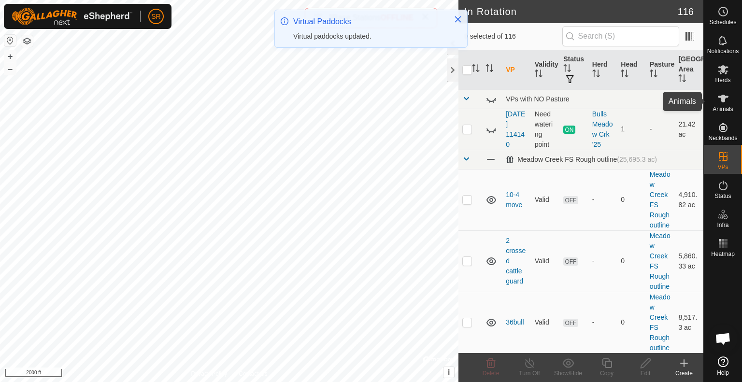
click at [728, 102] on icon at bounding box center [723, 99] width 12 height 12
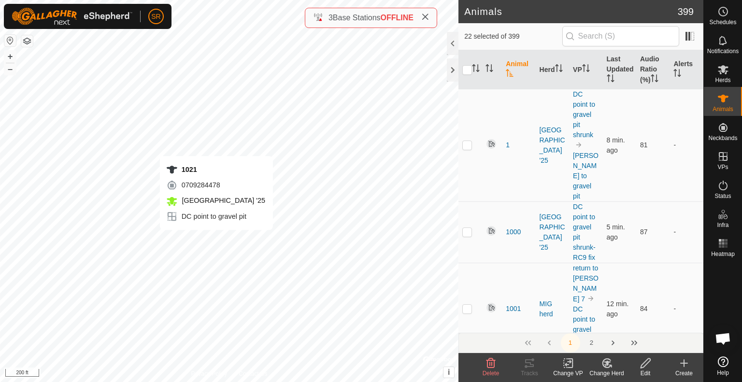
click at [216, 240] on div "1021 0709284478 [GEOGRAPHIC_DATA] '25 DC point to gravel pit + – ⇧ i © Mapbox ,…" at bounding box center [229, 191] width 458 height 382
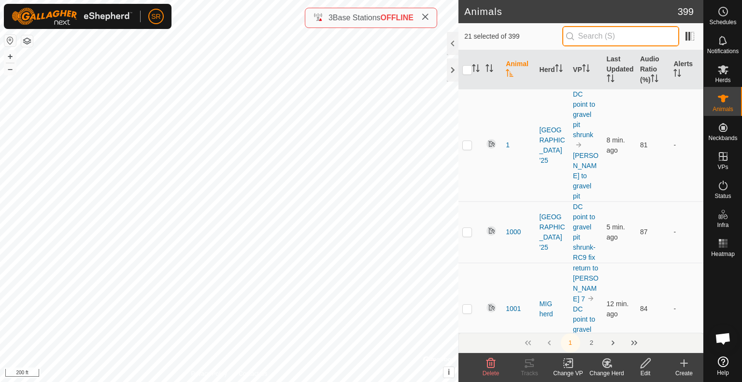
click at [626, 40] on input "text" at bounding box center [620, 36] width 117 height 20
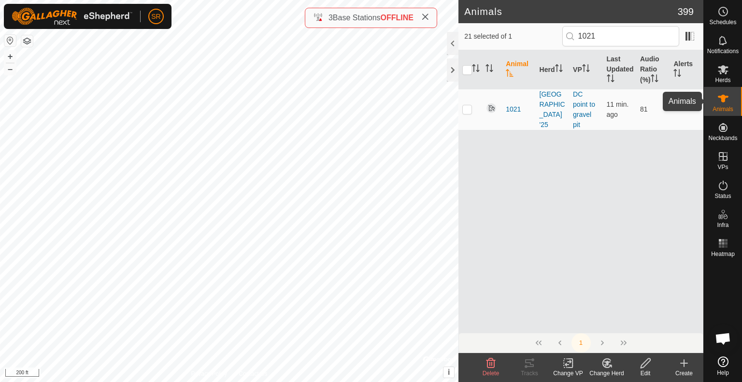
click at [729, 101] on es-animals-svg-icon at bounding box center [722, 98] width 17 height 15
drag, startPoint x: 605, startPoint y: 36, endPoint x: 560, endPoint y: 31, distance: 44.7
click at [560, 31] on div "21 selected of 1 1021" at bounding box center [580, 36] width 233 height 20
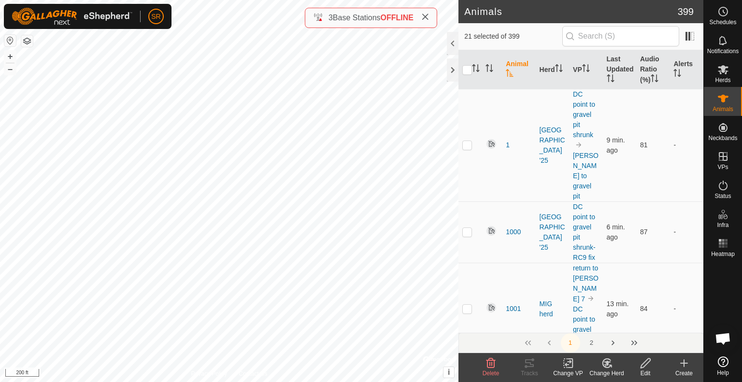
click at [565, 367] on icon at bounding box center [568, 363] width 12 height 12
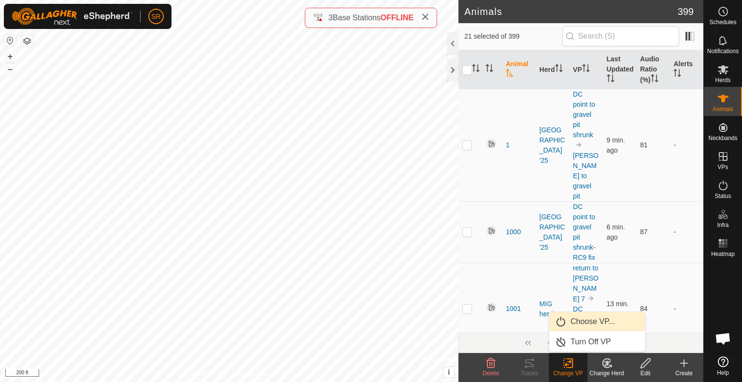
click at [602, 326] on link "Choose VP..." at bounding box center [597, 321] width 96 height 19
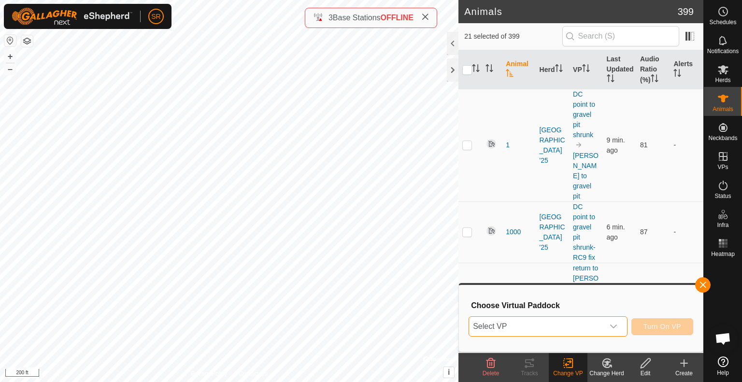
click at [585, 326] on span "Select VP" at bounding box center [536, 326] width 135 height 19
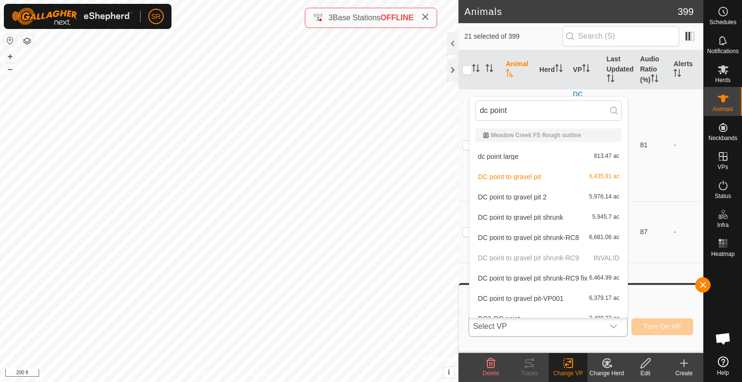
scroll to position [11, 0]
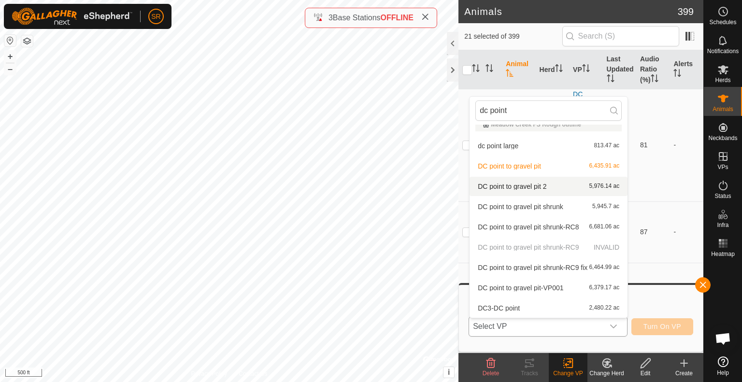
click at [509, 188] on li "DC point to gravel pit 2 5,976.14 ac" at bounding box center [549, 186] width 158 height 19
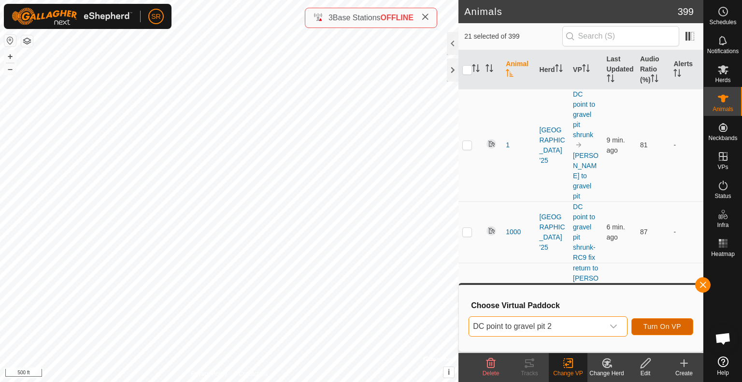
click at [664, 325] on span "Turn On VP" at bounding box center [662, 327] width 38 height 8
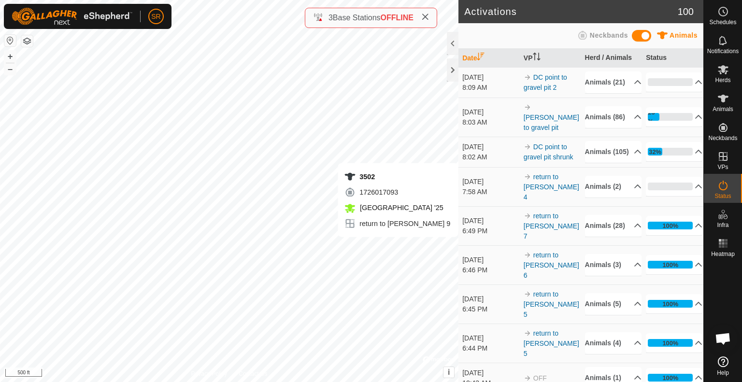
click at [398, 247] on div "3502 1726017093 [GEOGRAPHIC_DATA] '25 return to [PERSON_NAME] 9 + – ⇧ i © Mapbo…" at bounding box center [229, 191] width 458 height 382
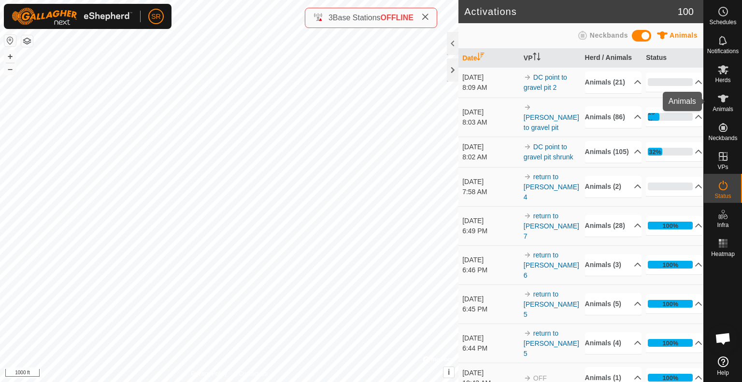
click at [732, 100] on div "Animals" at bounding box center [723, 101] width 38 height 29
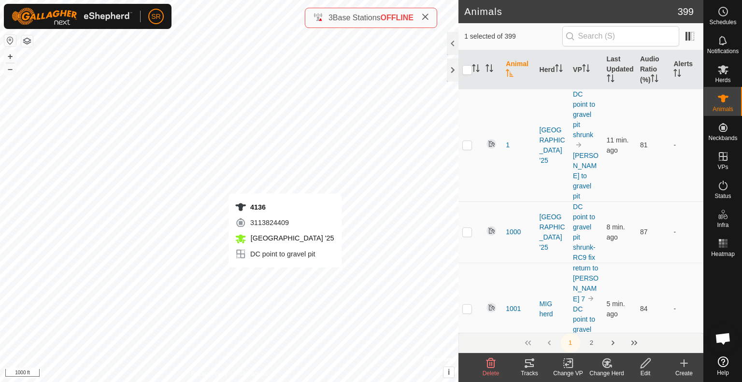
click at [285, 277] on div "4136 3113824409 [GEOGRAPHIC_DATA] '25 DC point to gravel pit + – ⇧ i © Mapbox ,…" at bounding box center [229, 191] width 458 height 382
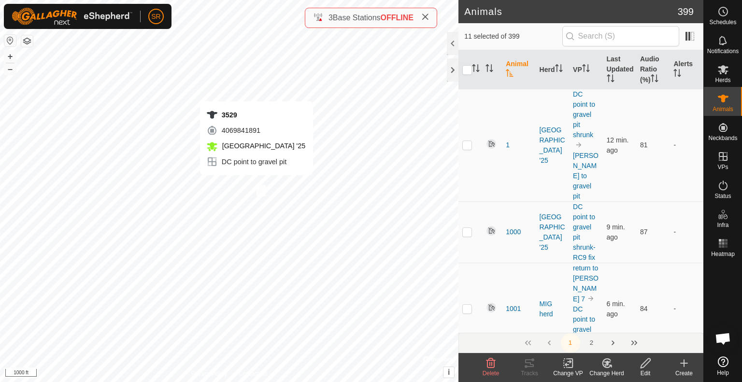
click at [251, 170] on div "3529 4069841891 [GEOGRAPHIC_DATA] '25 DC point to gravel pit + – ⇧ i © Mapbox ,…" at bounding box center [229, 191] width 458 height 382
click at [571, 367] on icon at bounding box center [568, 363] width 12 height 12
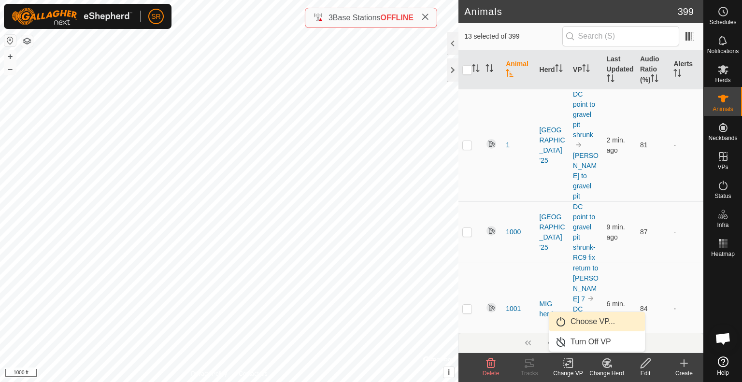
click at [607, 327] on link "Choose VP..." at bounding box center [597, 321] width 96 height 19
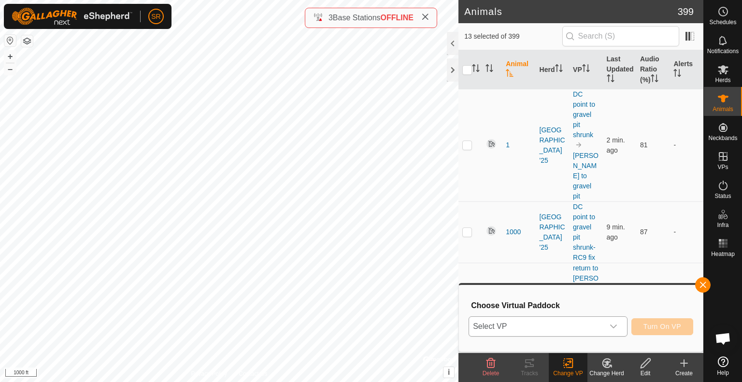
click at [564, 330] on span "Select VP" at bounding box center [536, 326] width 135 height 19
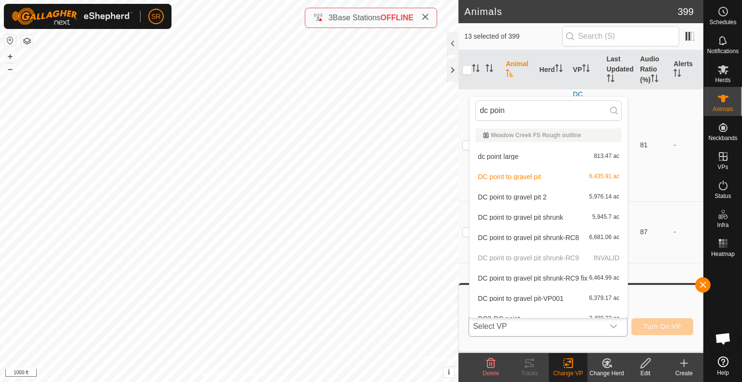
click at [547, 180] on li "DC point to gravel pit 6,435.91 ac" at bounding box center [549, 176] width 158 height 19
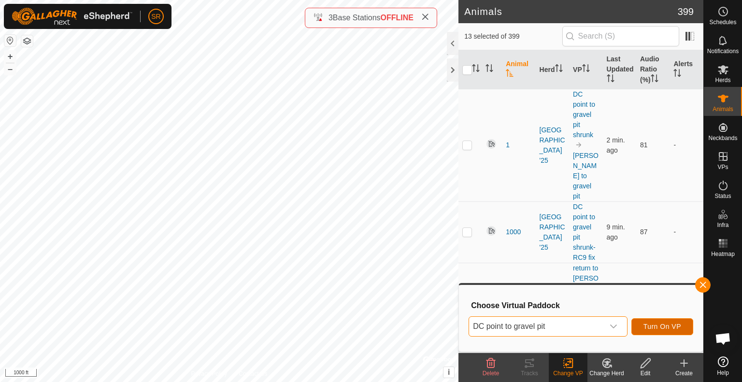
click at [660, 328] on span "Turn On VP" at bounding box center [662, 327] width 38 height 8
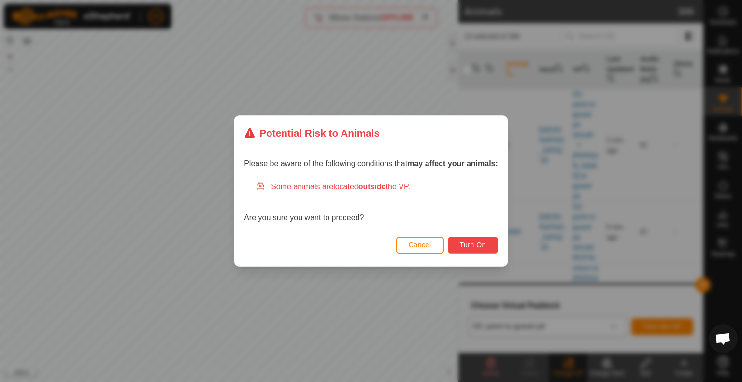
click at [475, 246] on span "Turn On" at bounding box center [473, 245] width 26 height 8
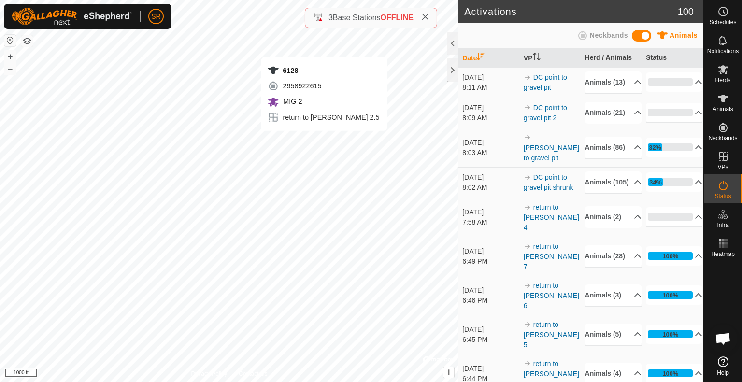
click at [324, 141] on div "6128 2958922615 MIG 2 return to [PERSON_NAME] 2.5 + – ⇧ i © Mapbox , © OpenStre…" at bounding box center [229, 191] width 458 height 382
click at [325, 132] on div "6278 0096771599 experiment herd return to [PERSON_NAME] 7 + – ⇧ i © Mapbox , © …" at bounding box center [229, 191] width 458 height 382
click at [315, 123] on div "6107 3508857656 [GEOGRAPHIC_DATA] '25 return to [PERSON_NAME] 7 + – ⇧ i © Mapbo…" at bounding box center [229, 191] width 458 height 382
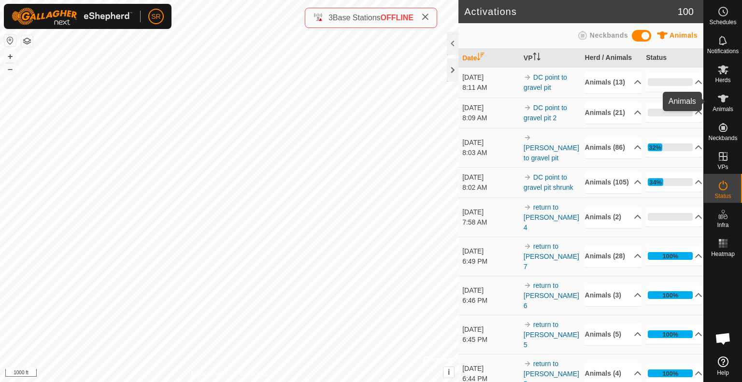
click at [722, 102] on icon at bounding box center [723, 99] width 12 height 12
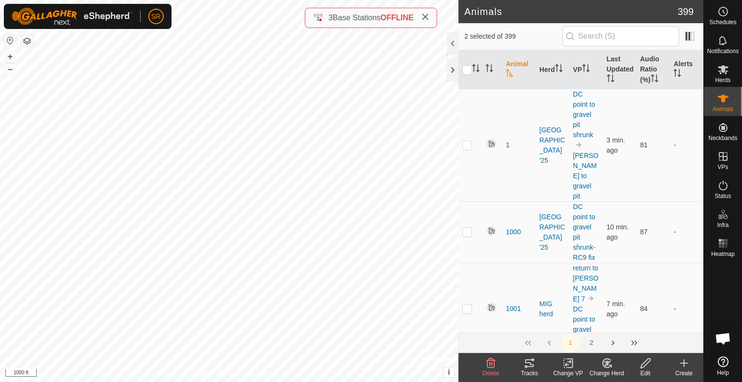
click at [319, 125] on div "6107 3508857656 [GEOGRAPHIC_DATA] '25 return to [PERSON_NAME] 7 + – ⇧ i © Mapbo…" at bounding box center [229, 191] width 458 height 382
click at [471, 201] on td at bounding box center [469, 231] width 23 height 61
click at [568, 365] on icon at bounding box center [568, 363] width 12 height 12
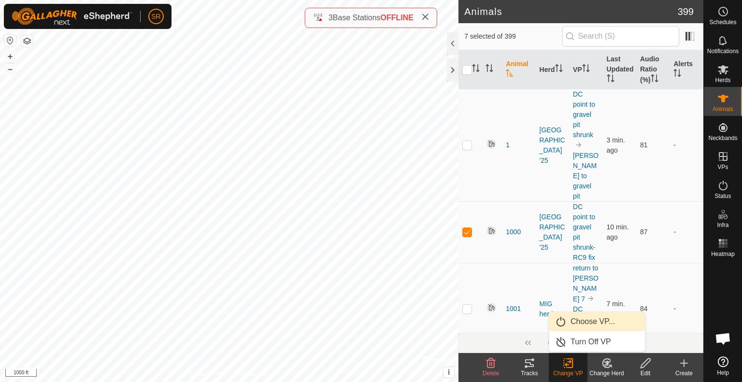
click at [603, 322] on link "Choose VP..." at bounding box center [597, 321] width 96 height 19
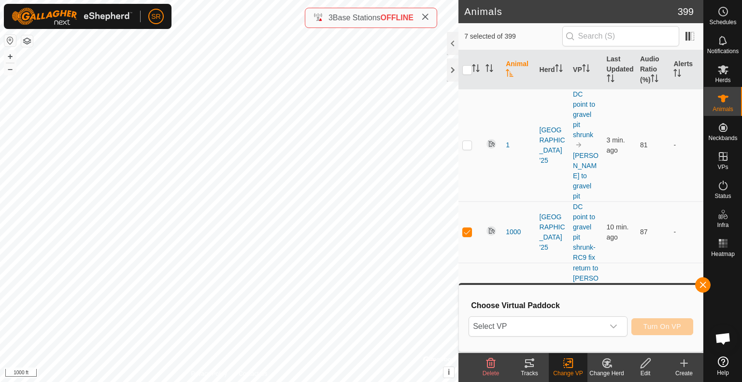
click at [603, 322] on span "Select VP" at bounding box center [536, 326] width 135 height 19
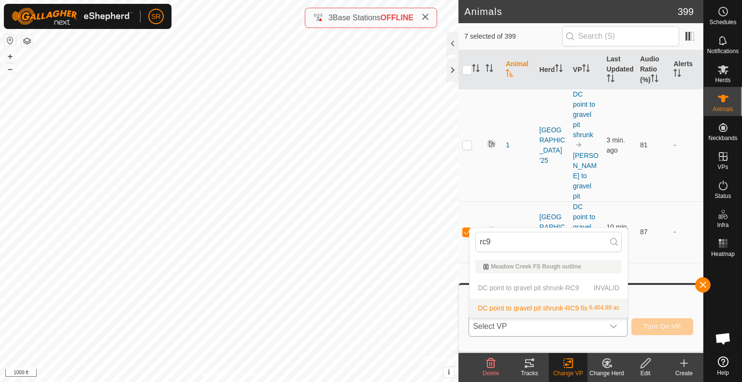
click at [547, 311] on li "DC point to gravel pit shrunk-RC9 fix 6,464.99 ac" at bounding box center [549, 308] width 158 height 19
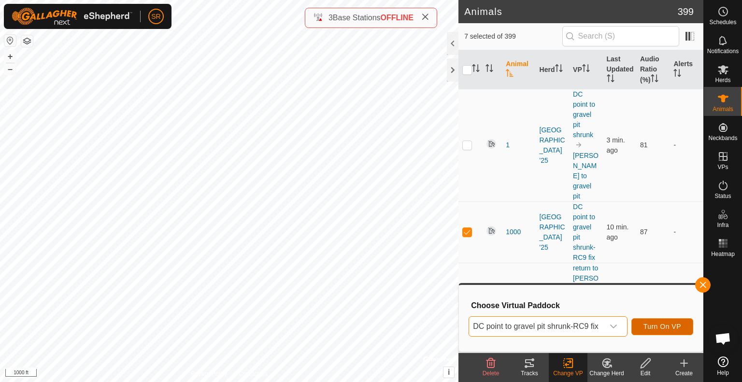
click at [657, 327] on span "Turn On VP" at bounding box center [662, 327] width 38 height 8
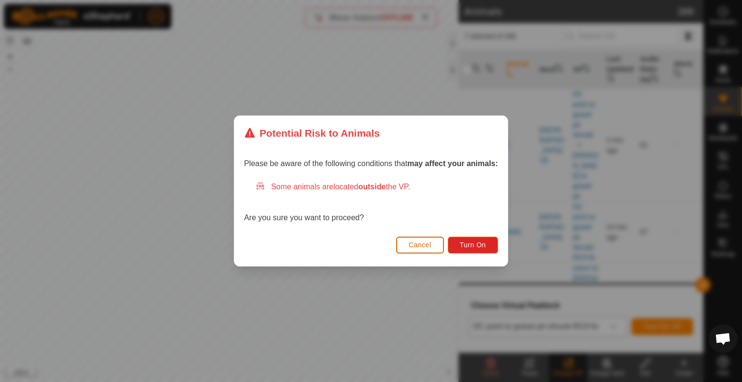
click at [431, 241] on span "Cancel" at bounding box center [420, 245] width 23 height 8
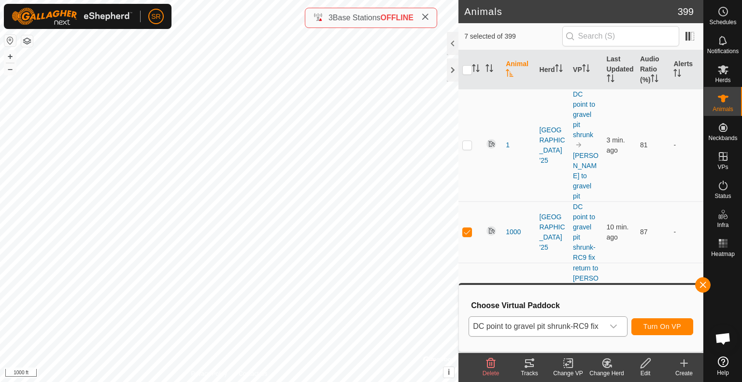
click at [601, 326] on span "DC point to gravel pit shrunk-RC9 fix" at bounding box center [536, 326] width 135 height 19
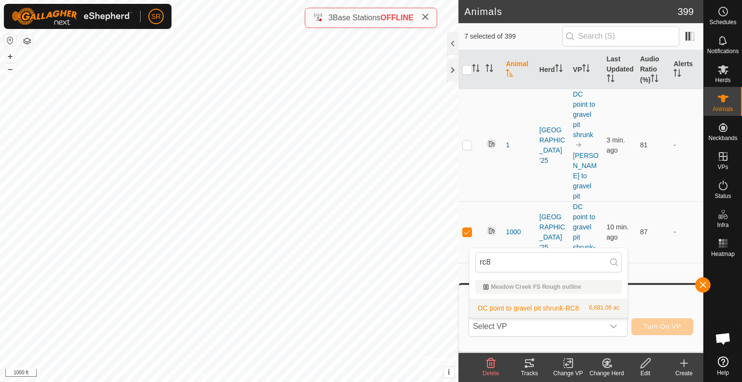
click at [600, 306] on li "DC point to gravel pit shrunk-RC8 6,681.06 ac" at bounding box center [549, 308] width 158 height 19
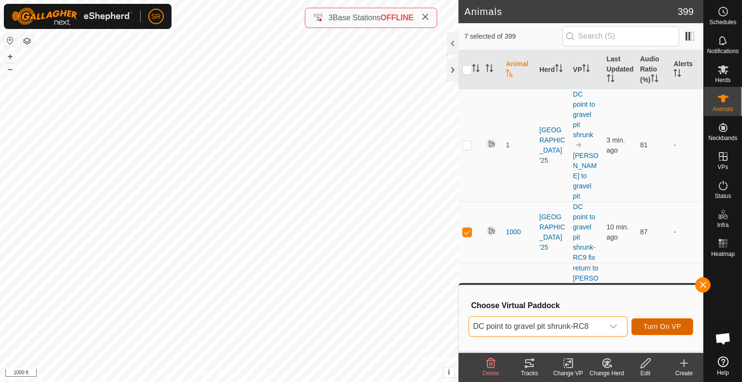
click at [678, 328] on span "Turn On VP" at bounding box center [662, 327] width 38 height 8
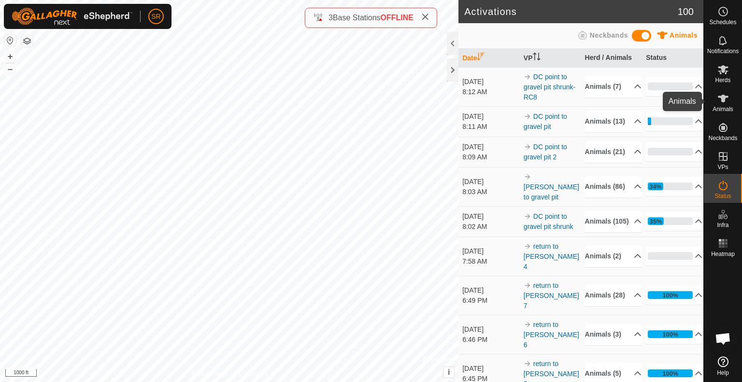
click at [720, 97] on icon at bounding box center [723, 99] width 11 height 8
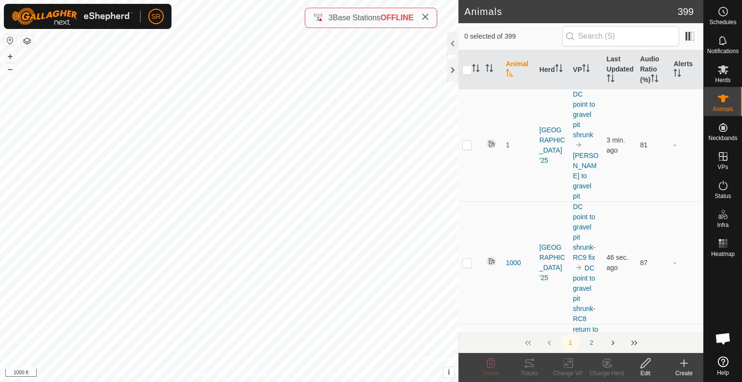
click at [611, 36] on input "text" at bounding box center [620, 36] width 117 height 20
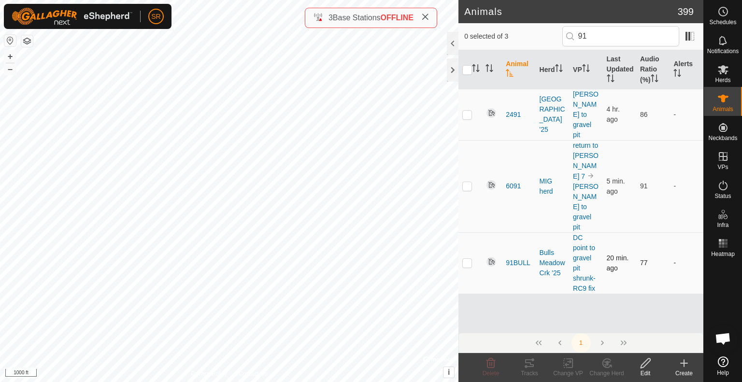
click at [469, 259] on p-checkbox at bounding box center [467, 263] width 10 height 8
drag, startPoint x: 628, startPoint y: 34, endPoint x: 551, endPoint y: 34, distance: 76.8
click at [551, 34] on div "1 selected of 3 91" at bounding box center [580, 36] width 233 height 20
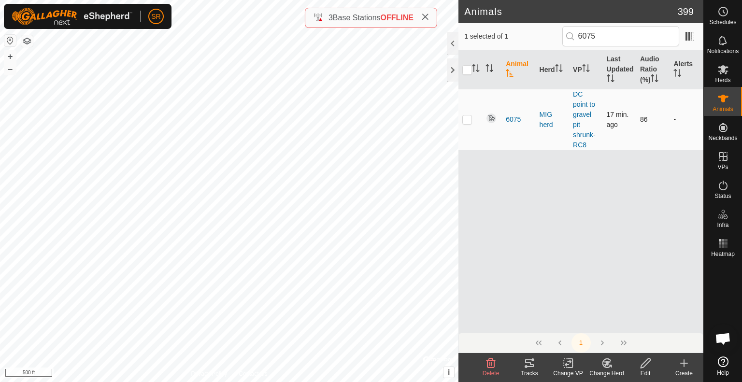
click at [466, 122] on p-checkbox at bounding box center [467, 119] width 10 height 8
drag, startPoint x: 616, startPoint y: 42, endPoint x: 585, endPoint y: 39, distance: 31.5
click at [585, 39] on input "6075" at bounding box center [620, 36] width 117 height 20
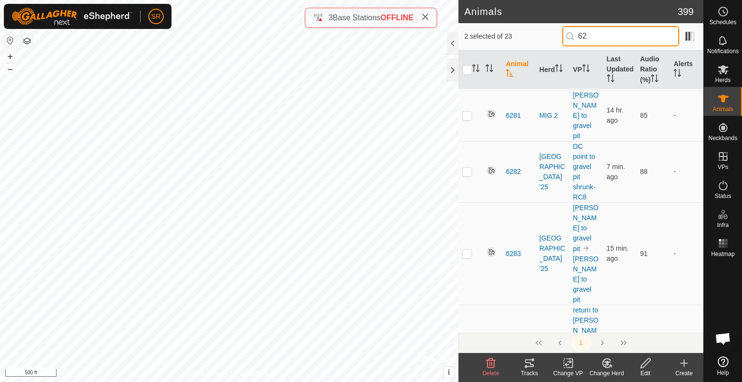
scroll to position [522, 0]
click at [468, 69] on input "checkbox" at bounding box center [467, 70] width 10 height 10
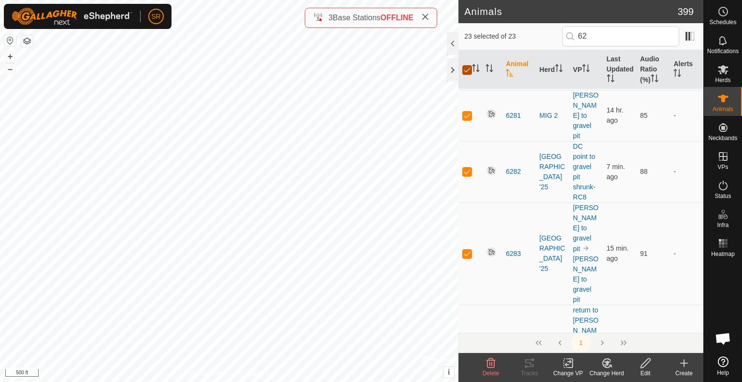
click at [468, 69] on input "checkbox" at bounding box center [467, 70] width 10 height 10
click at [570, 365] on icon at bounding box center [568, 363] width 12 height 12
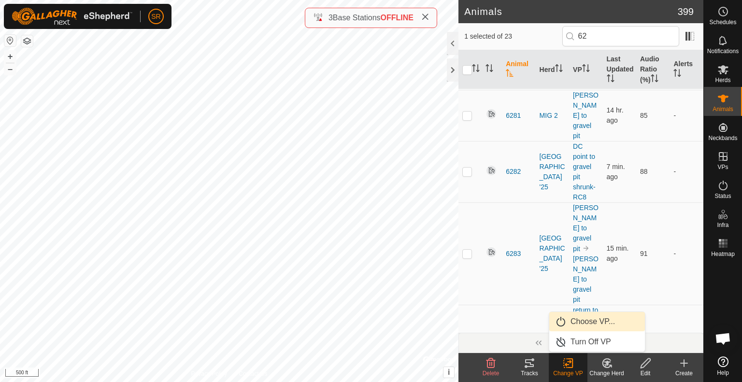
click at [612, 319] on link "Choose VP..." at bounding box center [597, 321] width 96 height 19
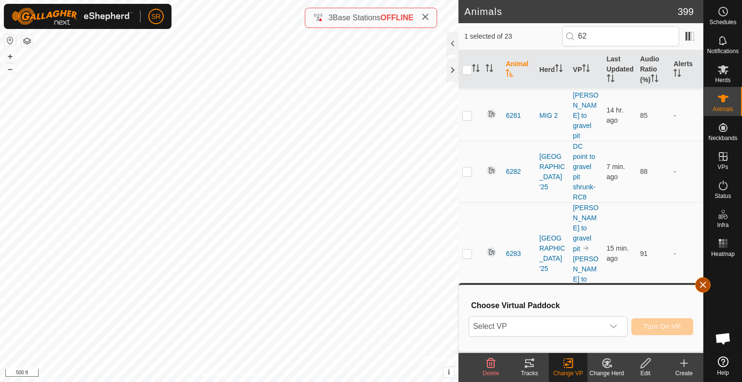
click at [705, 286] on button "button" at bounding box center [702, 284] width 15 height 15
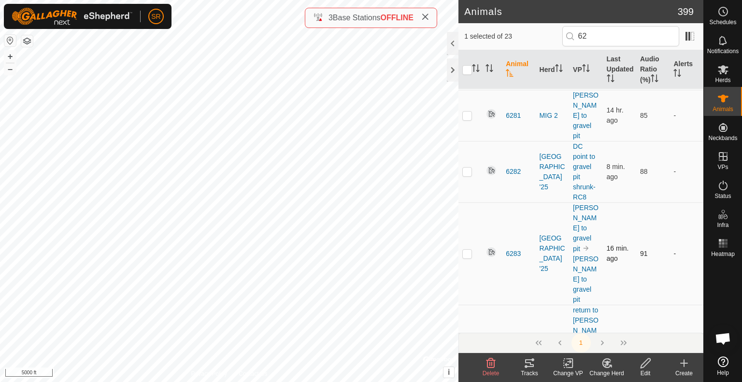
scroll to position [0, 0]
